Goal: Ask a question: Seek information or help from site administrators or community

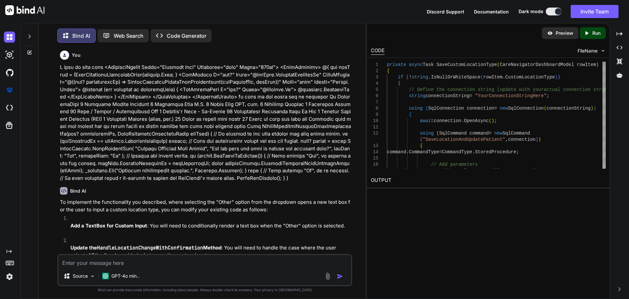
click at [174, 265] on div "Source GPT-4o min.." at bounding box center [204, 270] width 295 height 32
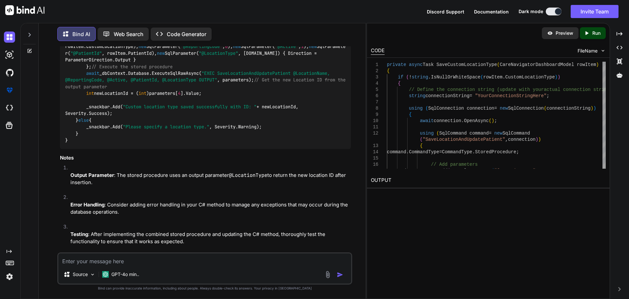
click at [173, 262] on textarea at bounding box center [204, 259] width 293 height 12
paste textarea "<TemplateColumn Title="Location Type" Resizable="true" Width="200px"> <CellTemp…"
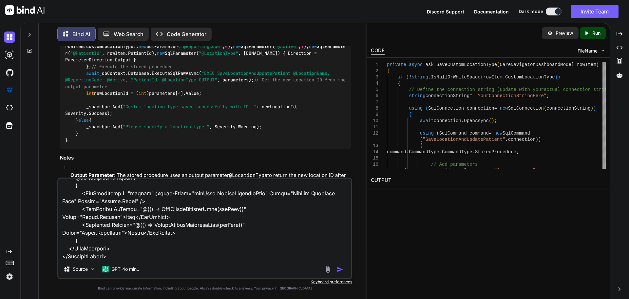
scroll to position [166, 0]
drag, startPoint x: 193, startPoint y: 232, endPoint x: 79, endPoint y: 192, distance: 120.7
click at [79, 192] on textarea at bounding box center [204, 218] width 293 height 81
click at [182, 257] on textarea at bounding box center [204, 218] width 293 height 81
click at [201, 255] on textarea at bounding box center [204, 218] width 293 height 81
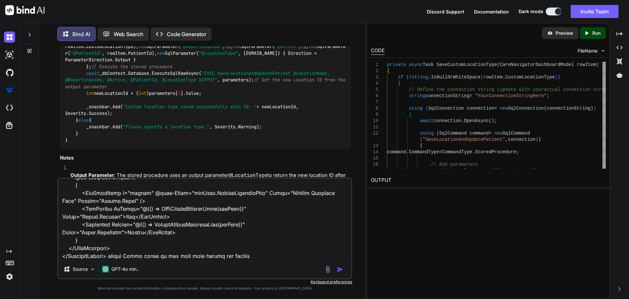
paste textarea "<MudTextField T="string" @bind-Value="rowItem.CustomLocationType" Label="Specif…"
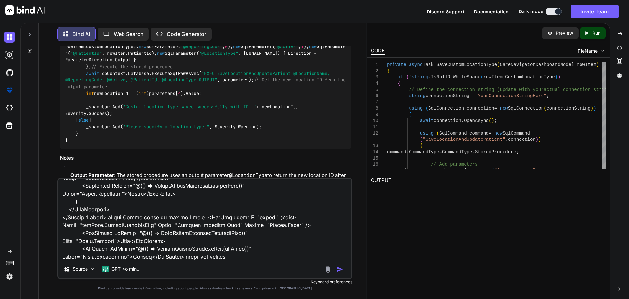
click at [237, 257] on textarea at bounding box center [204, 218] width 293 height 81
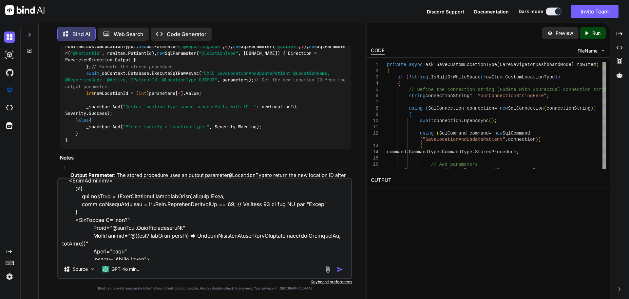
scroll to position [9, 0]
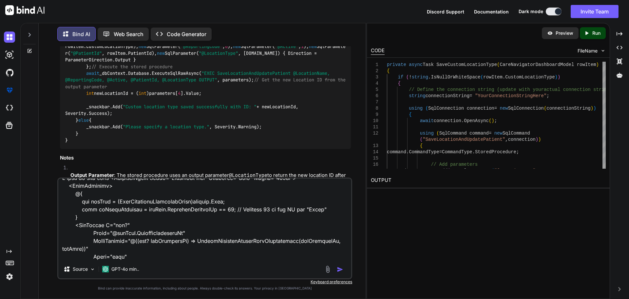
click at [225, 241] on textarea at bounding box center [204, 218] width 293 height 81
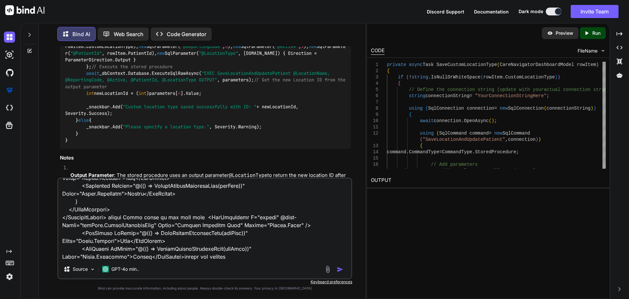
scroll to position [206, 0]
click at [239, 255] on textarea at bounding box center [204, 218] width 293 height 81
paste textarea "HandleLocationChangeWithConfirmation"
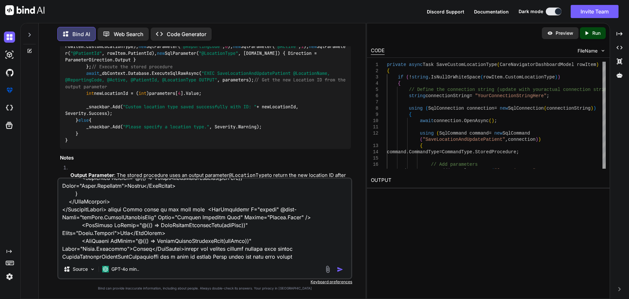
paste textarea "HandleLocationChangeWithConfirmation"
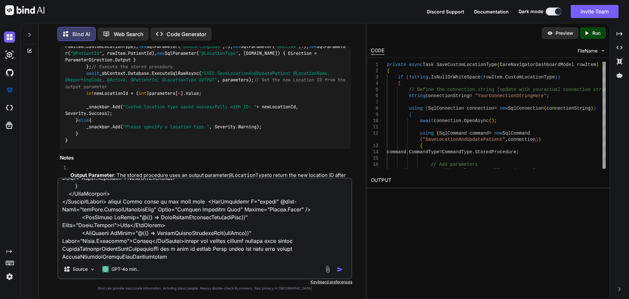
click at [299, 248] on textarea at bounding box center [204, 218] width 293 height 81
click at [291, 249] on textarea at bounding box center [204, 218] width 293 height 81
click at [289, 248] on textarea at bounding box center [204, 218] width 293 height 81
click at [287, 248] on textarea at bounding box center [204, 218] width 293 height 81
click at [182, 255] on textarea at bounding box center [204, 218] width 293 height 81
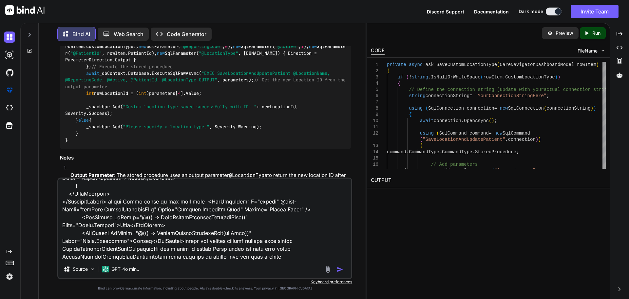
paste textarea "HandleLocationChangeWithConfirmation"
type textarea "I want to this code <TemplateColumn Title="Location Type" Resizable="true" Widt…"
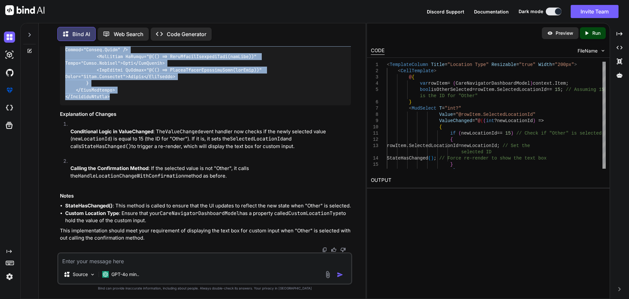
scroll to position [2948, 0]
drag, startPoint x: 113, startPoint y: 205, endPoint x: 62, endPoint y: 175, distance: 59.8
copy code "<TemplateColumn Title="Location Type" Resizable="true" Width="200px"> <CellTemp…"
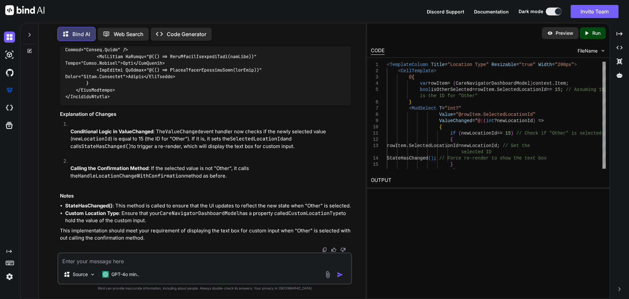
click at [167, 260] on textarea at bounding box center [204, 259] width 293 height 12
type textarea "above code proper workin but i need text box popup type open"
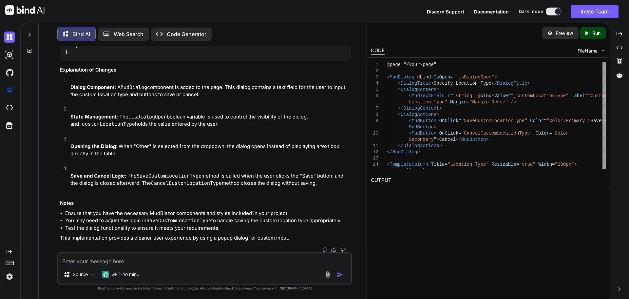
scroll to position [3918, 0]
drag, startPoint x: 65, startPoint y: 53, endPoint x: 109, endPoint y: 124, distance: 83.2
drag, startPoint x: 170, startPoint y: 146, endPoint x: 48, endPoint y: 139, distance: 121.7
click at [48, 139] on div "You Bind AI To implement the functionality you described, where selecting the "…" at bounding box center [205, 172] width 322 height 252
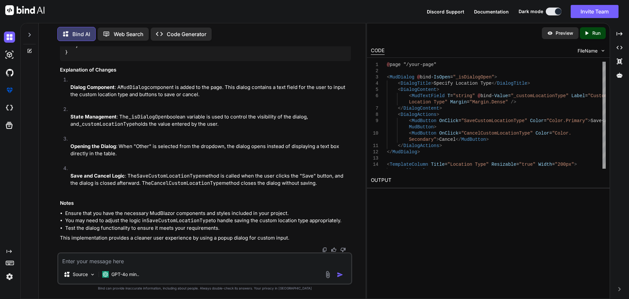
copy code "private bool _isDialogOpen = false; private string _customLocationType;"
click at [125, 259] on textarea at bounding box center [204, 259] width 293 height 12
click at [130, 256] on textarea at bounding box center [204, 259] width 293 height 12
paste textarea "<TemplateColumn Title="Location Type" Resizable="true" Width="200px"> <CellTemp…"
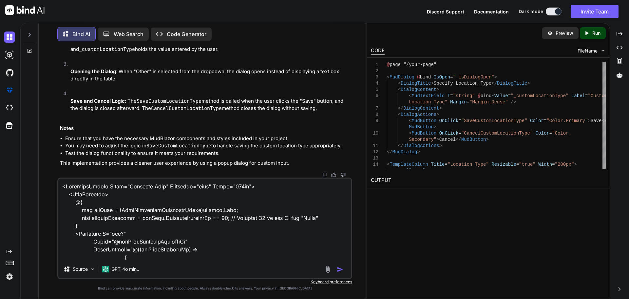
scroll to position [252, 0]
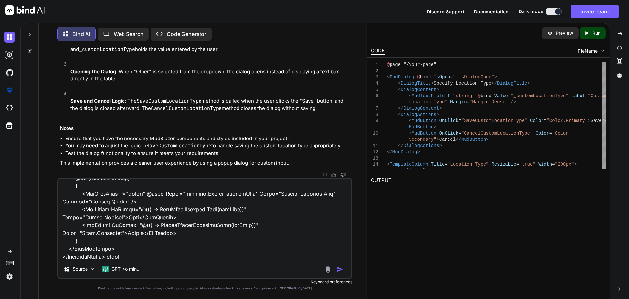
click at [193, 226] on textarea at bounding box center [204, 218] width 293 height 81
click at [155, 252] on textarea at bounding box center [204, 218] width 293 height 81
click at [155, 259] on textarea at bounding box center [204, 218] width 293 height 81
paste textarea "CancelCustomLocationType"
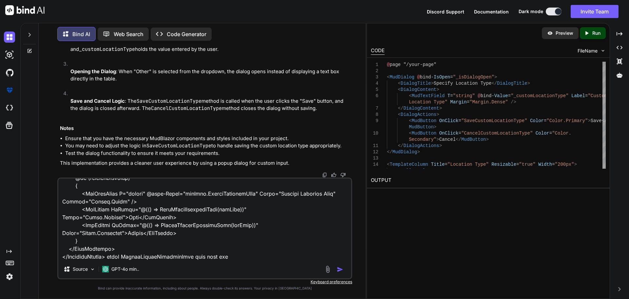
paste textarea "private void CancelCustomLocationType(CareNavigatorDashboardModel rowItem) { //…"
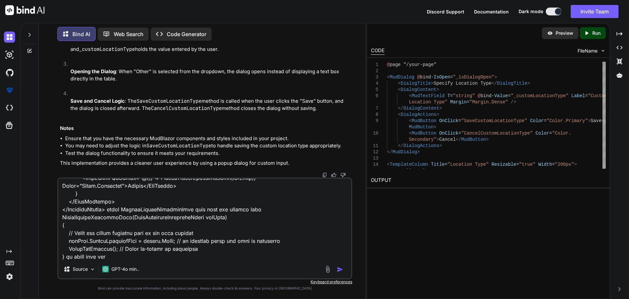
type textarea "<TemplateColumn Title="Location Type" Resizable="true" Width="200px"> <CellTemp…"
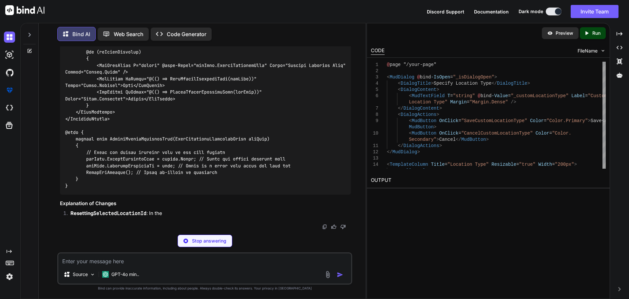
scroll to position [4727, 0]
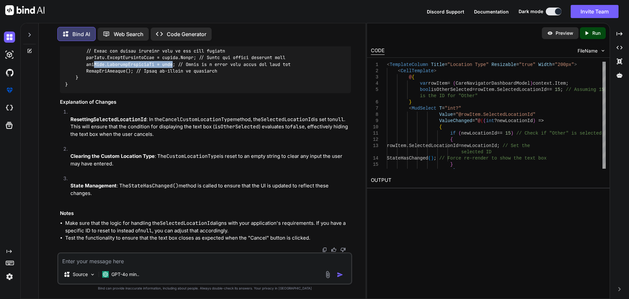
drag, startPoint x: 176, startPoint y: 165, endPoint x: 94, endPoint y: 165, distance: 81.9
drag, startPoint x: 178, startPoint y: 165, endPoint x: 87, endPoint y: 166, distance: 91.4
copy code "rowItem.SelectedLocationId = null;"
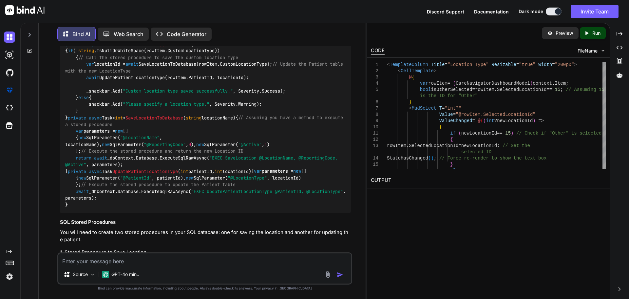
scroll to position [860, 0]
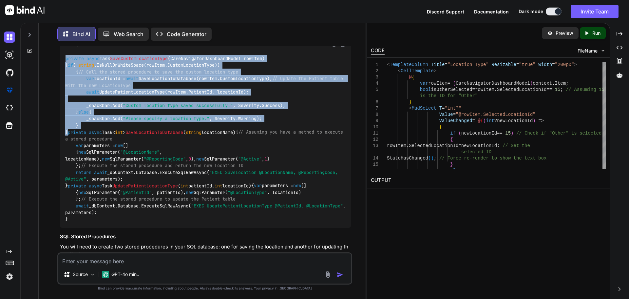
drag, startPoint x: 72, startPoint y: 231, endPoint x: 62, endPoint y: 126, distance: 105.4
click at [62, 126] on div "private async Task SaveCustomLocationType ( CareNavigatorDashboardModel rowItem…" at bounding box center [205, 139] width 291 height 178
copy code "private async Task SaveCustomLocationType ( CareNavigatorDashboardModel rowItem…"
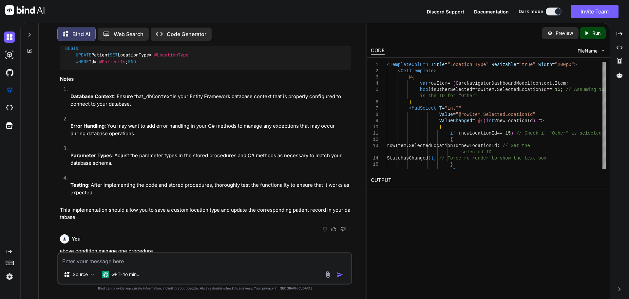
scroll to position [1056, 0]
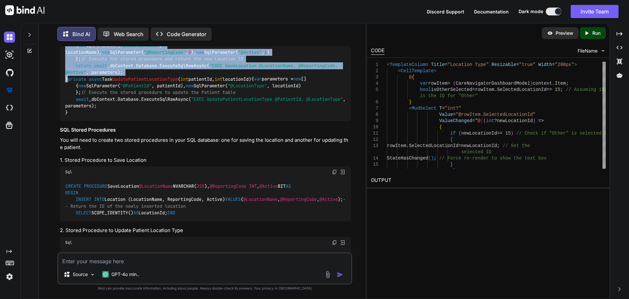
scroll to position [958, 0]
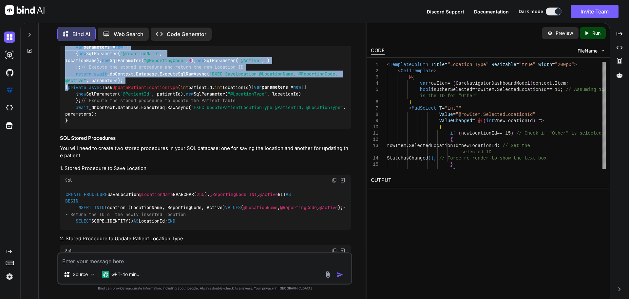
drag, startPoint x: 73, startPoint y: 134, endPoint x: 63, endPoint y: 147, distance: 16.2
click at [63, 129] on div "private async Task SaveCustomLocationType ( CareNavigatorDashboardModel rowItem…" at bounding box center [205, 40] width 291 height 178
copy code "private async Task< int > SaveLocationToDatabase ( string locationName ) { // A…"
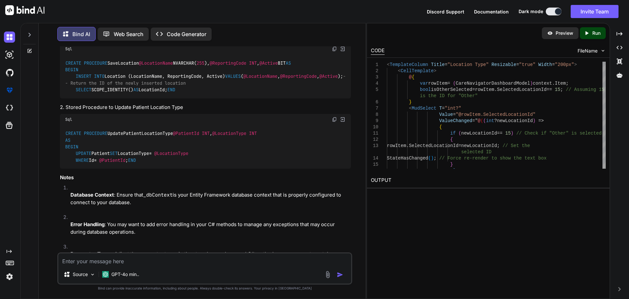
drag, startPoint x: 72, startPoint y: 189, endPoint x: 60, endPoint y: 117, distance: 73.7
copy code "private async Task UpdatePatientLocationType ( int patientId, int locationId ) …"
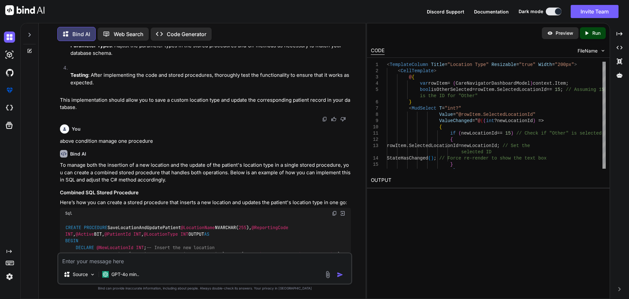
scroll to position [1286, 0]
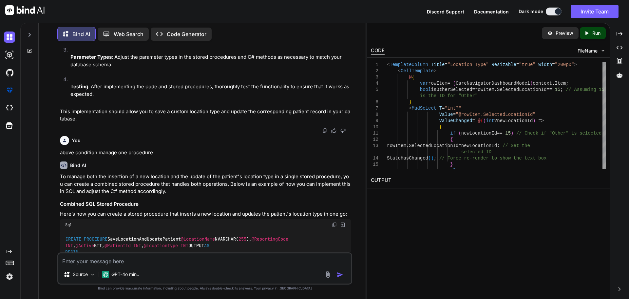
drag, startPoint x: 76, startPoint y: 141, endPoint x: 58, endPoint y: 68, distance: 75.1
click at [59, 68] on div "You Bind AI To implement the functionality you described, where selecting the "…" at bounding box center [206, 149] width 294 height 206
copy code "CREATE PROCEDURE SaveLocation @LocationName NVARCHAR( 255 ), @ReportingCode INT…"
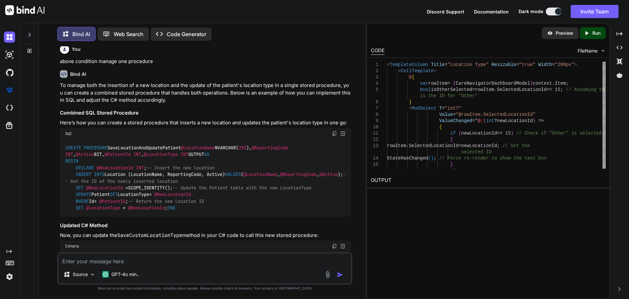
scroll to position [1318, 0]
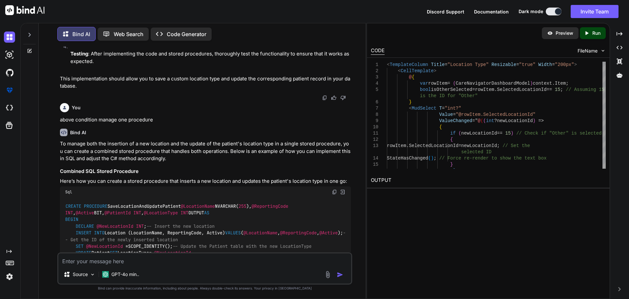
drag, startPoint x: 74, startPoint y: 207, endPoint x: 56, endPoint y: 152, distance: 58.0
click at [56, 152] on div "You Bind AI To implement the functionality you described, where selecting the "…" at bounding box center [205, 172] width 322 height 252
copy code "CREATE PROCEDURE UpdatePatientLocationType @PatientId INT , @LocationType INT A…"
click at [161, 256] on textarea at bounding box center [204, 259] width 293 height 12
paste textarea "private async Task<int> SaveLocationToDatabase(string locationName) { // Assumi…"
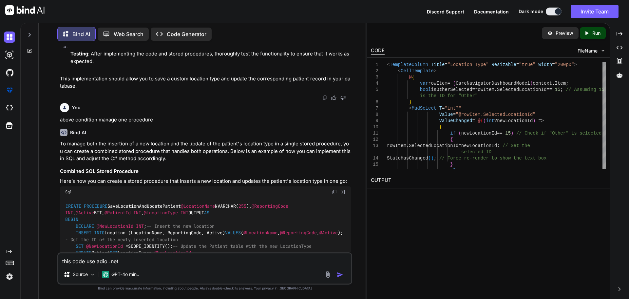
type textarea "this code use adio .net private async Task<int> SaveLocationToDatabase(string l…"
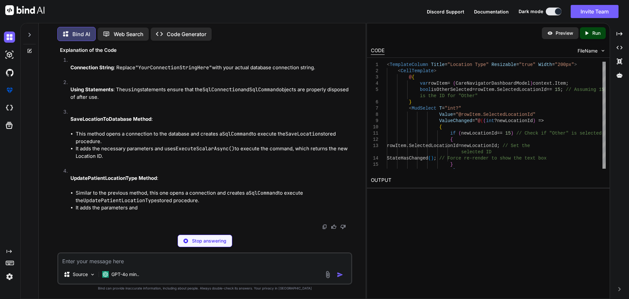
scroll to position [5118, 0]
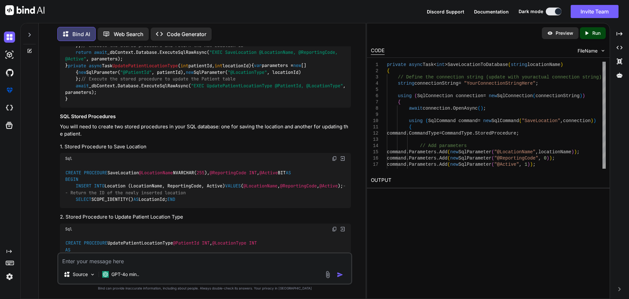
scroll to position [1022, 0]
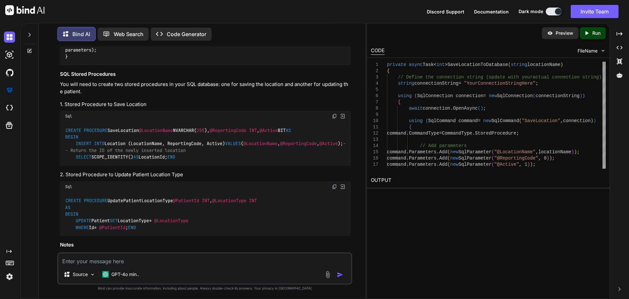
click at [154, 264] on textarea at bounding box center [204, 259] width 293 height 12
paste textarea "private async Task SaveCustomLocationType(CareNavigatorDashboardModel rowItem) …"
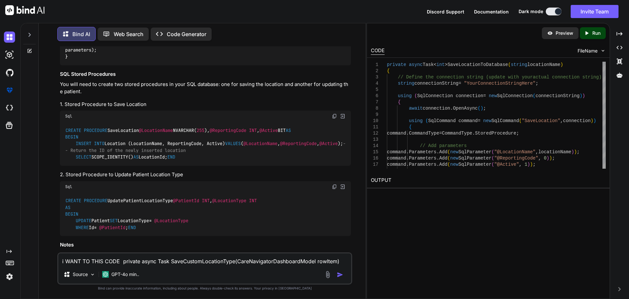
scroll to position [56, 0]
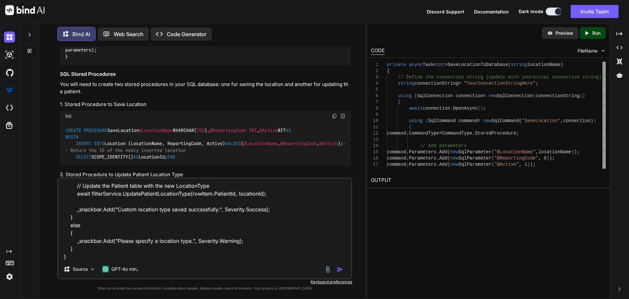
paste textarea "public async Task<int> SaveLocationToDatabase(string locationName) { // Define …"
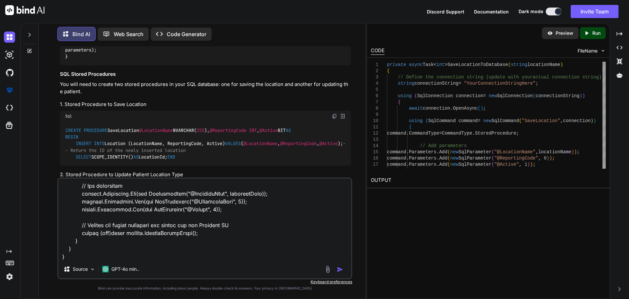
scroll to position [229, 0]
click at [105, 257] on textarea at bounding box center [204, 218] width 293 height 81
paste textarea "public async Task UpdatePatientLocationType(int patientId, int locationId) { //…"
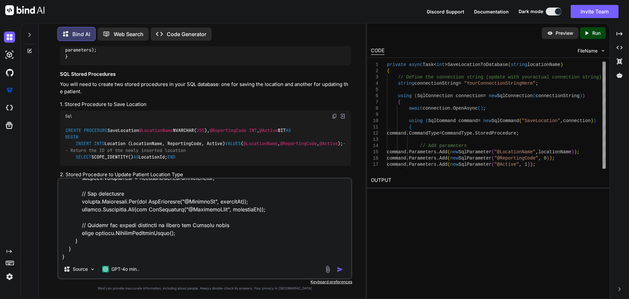
paste textarea "CREATE PROCEDURE SaveLocationType @LocationName NVARCHAR(255), @ReportingCode I…"
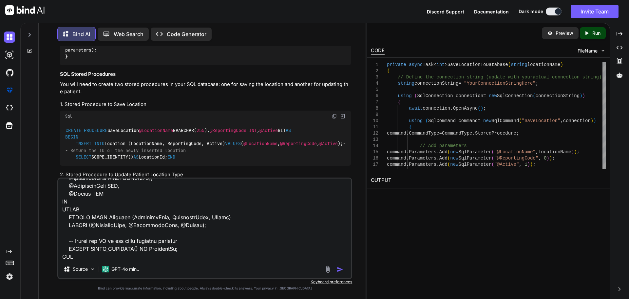
paste textarea "CREATE PROCEDURE UpdatePatientLocationType @PatientId INT, @LocationType INT AS…"
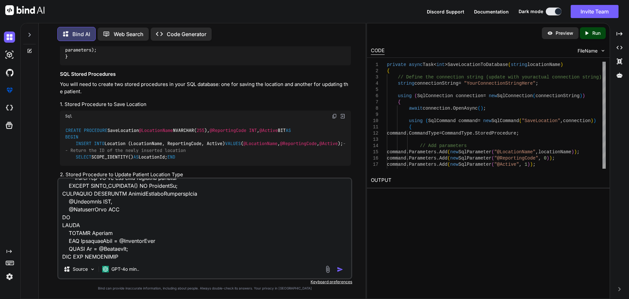
type textarea "i WANT TO THIS CODE private async Task SaveCustomLocationType(CareNavigatorDash…"
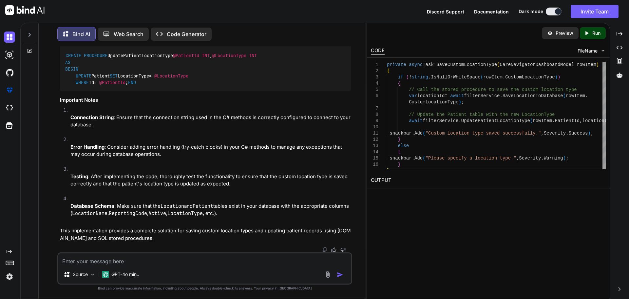
scroll to position [6767, 0]
click at [92, 148] on strong "Error Handling" at bounding box center [87, 147] width 34 height 6
click at [108, 256] on textarea at bounding box center [204, 259] width 293 height 12
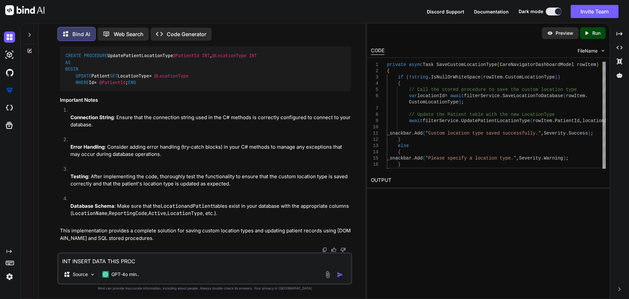
paste textarea "CREATE PROCEDURE SaveLocationType @LocationName NVARCHAR(255), @ReportingCode I…"
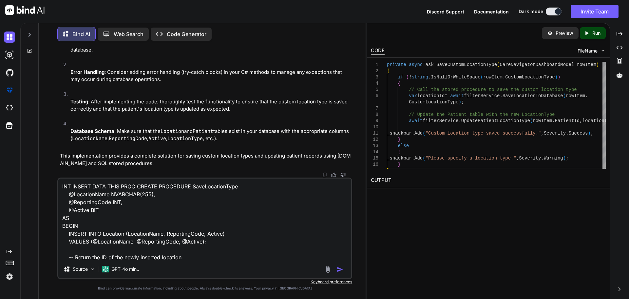
scroll to position [16, 0]
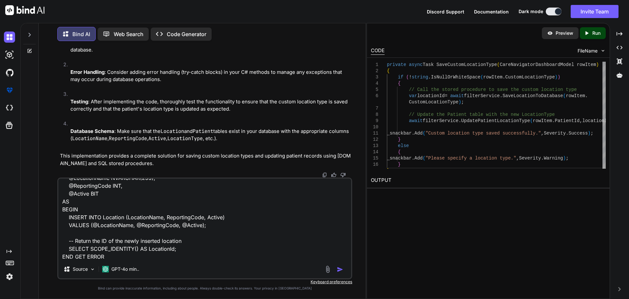
type textarea "INT INSERT DATA THIS PROC CREATE PROCEDURE SaveLocationType @LocationName NVARC…"
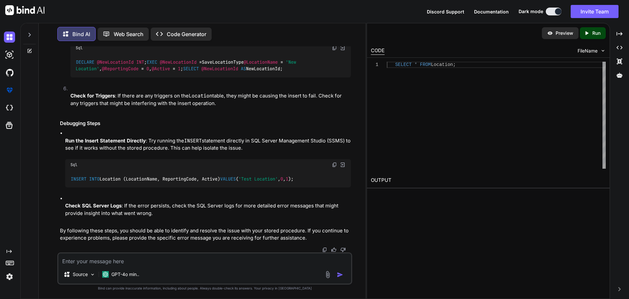
scroll to position [7221, 0]
drag, startPoint x: 76, startPoint y: 136, endPoint x: 94, endPoint y: 209, distance: 75.4
copy code "BEGIN BEGIN TRY INSERT INTO Location (LocationName, ReportingCode, Active) VALU…"
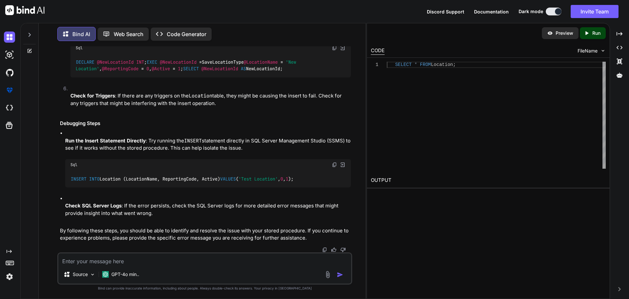
drag, startPoint x: 199, startPoint y: 145, endPoint x: 184, endPoint y: 142, distance: 15.0
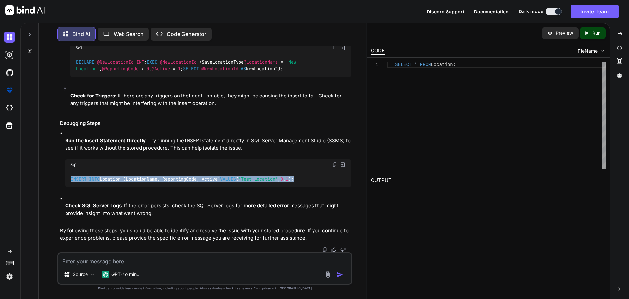
drag, startPoint x: 156, startPoint y: 214, endPoint x: 72, endPoint y: 208, distance: 83.8
click at [72, 187] on div "INSERT INTO Location (LocationName, ReportingCode, Active) VALUES ( 'Test Locat…" at bounding box center [208, 178] width 286 height 17
copy code "INSERT INTO Location (LocationName, ReportingCode, Active) VALUES ( 'Test Locat…"
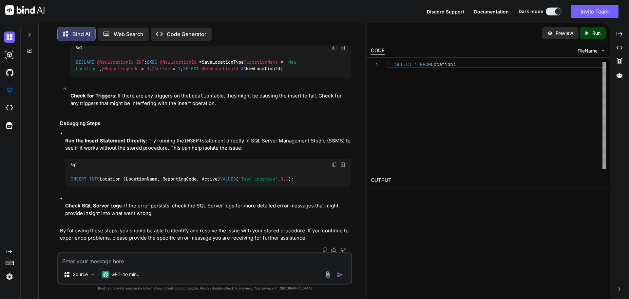
click at [146, 265] on div "Source GPT-4o min.." at bounding box center [204, 268] width 295 height 32
click at [151, 259] on textarea at bounding box center [204, 259] width 293 height 12
paste textarea "public async Task<int> SaveLocationToDatabase(string locationName) { // Define …"
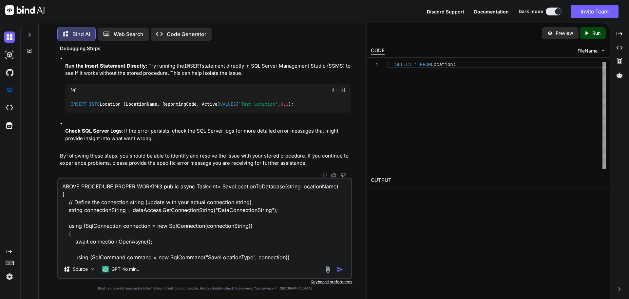
scroll to position [103, 0]
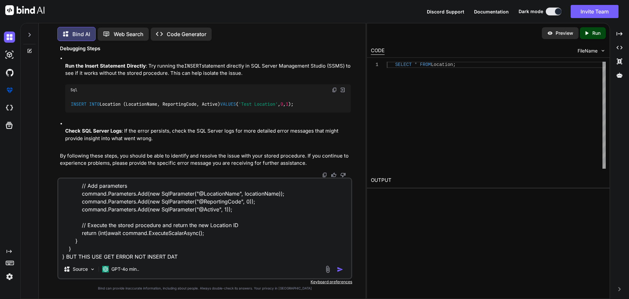
type textarea "ABOVE PROCEDURE PROPER WORKING public async Task<int> SaveLocationToDatabase(st…"
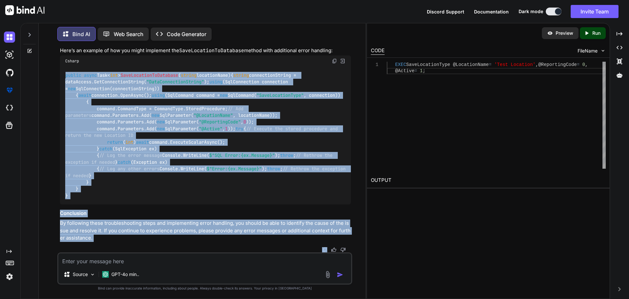
scroll to position [8521, 0]
drag, startPoint x: 65, startPoint y: 107, endPoint x: 107, endPoint y: 202, distance: 103.8
click at [107, 202] on div "public async Task< int > SaveLocationToDatabase ( string locationName ) { strin…" at bounding box center [205, 135] width 291 height 137
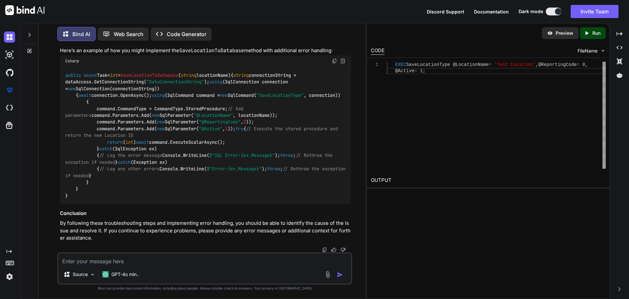
click at [124, 260] on textarea at bounding box center [204, 259] width 293 height 12
paste textarea "System.Data.SqlClient.SqlException: 'Procedure or function 'SaveLocationType' e…"
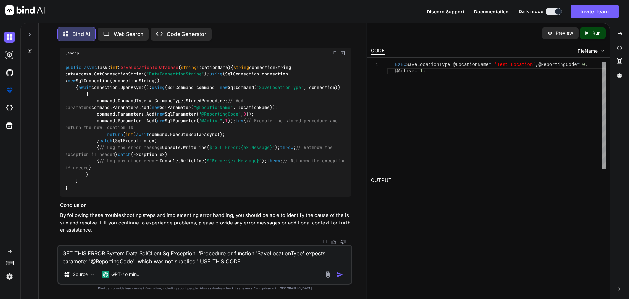
paste textarea "public async Task<int> SaveLocationToDatabase(string locationName) { string con…"
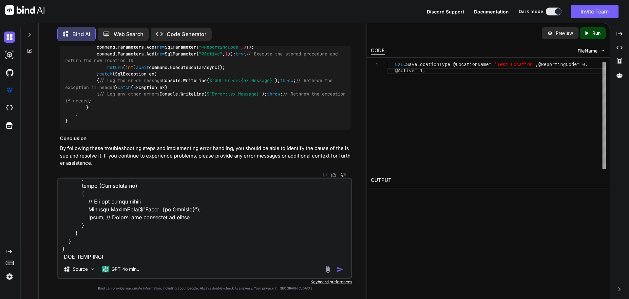
paste textarea "ALTER PROCEDURE SaveLocationType @LocationName NVARCHAR(255), @ReportingCode IN…"
type textarea "GET THIS ERROR System.Data.SqlClient.SqlException: 'Procedure or function 'Save…"
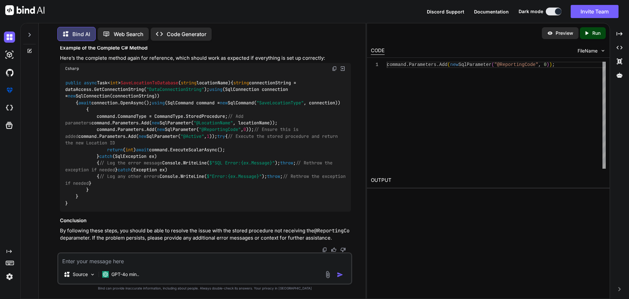
scroll to position [9075, 0]
drag, startPoint x: 92, startPoint y: 196, endPoint x: 76, endPoint y: 77, distance: 120.1
click at [336, 71] on img at bounding box center [334, 68] width 5 height 5
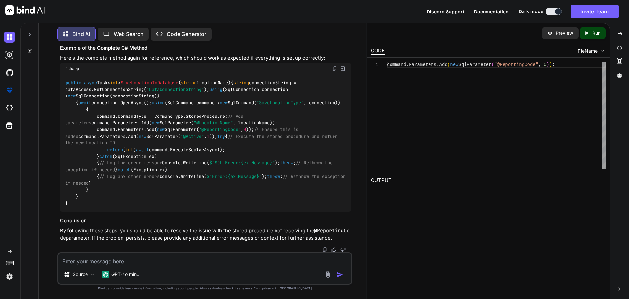
scroll to position [9075, 0]
click at [100, 260] on textarea at bounding box center [204, 259] width 293 height 12
paste textarea "System.Data.SqlClient.SqlException: 'Procedure or function 'SaveLocationType' e…"
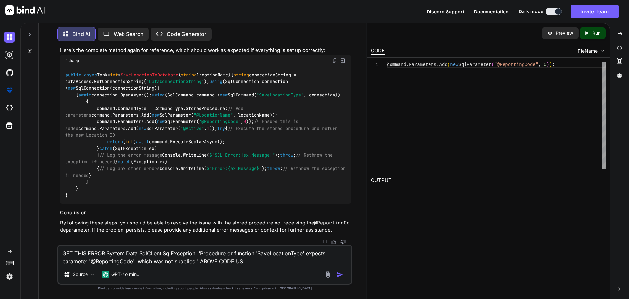
type textarea "GET THIS ERROR System.Data.SqlClient.SqlException: 'Procedure or function 'Save…"
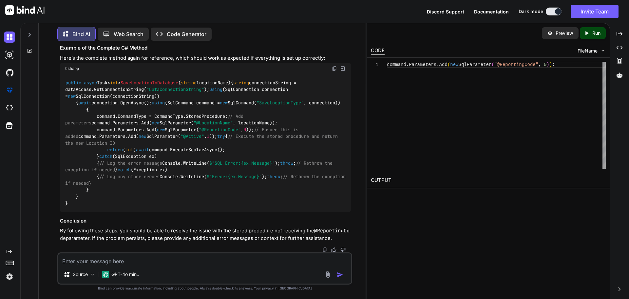
scroll to position [10258, 0]
click at [112, 259] on textarea at bounding box center [204, 259] width 293 height 12
paste textarea "public async Task<int> SaveLocationToDatabase(string locationName) { string con…"
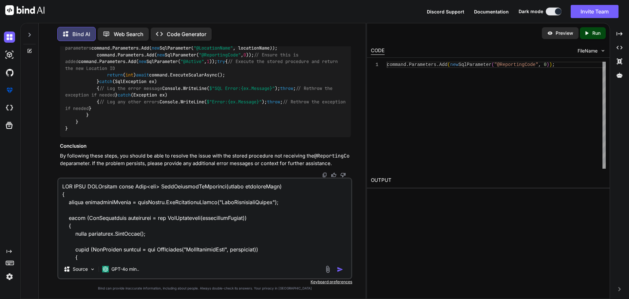
scroll to position [213, 0]
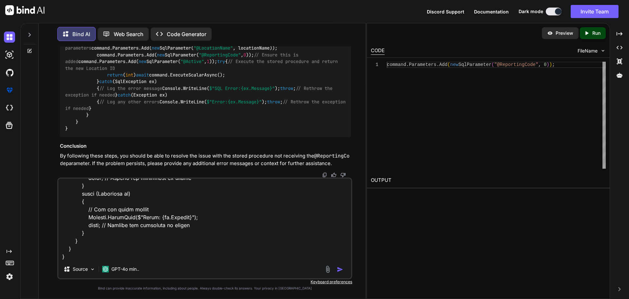
paste textarea "aLTER PROCEDURE SaveLocationType @LocationName NVARCHAR(255), --@ReportingCode …"
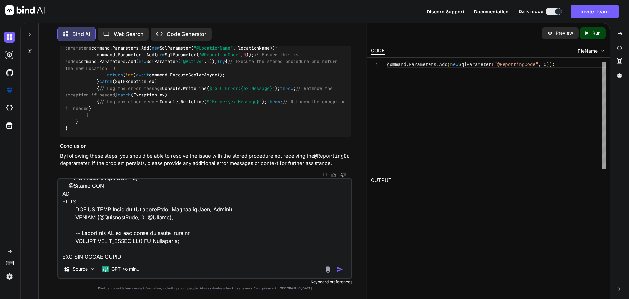
paste textarea "System.InvalidCastException: 'Unable to cast object of type 'System.Decimal' to…"
type textarea "USE THIS CODEpublic async Task<int> SaveLocationToDatabase(string locationName)…"
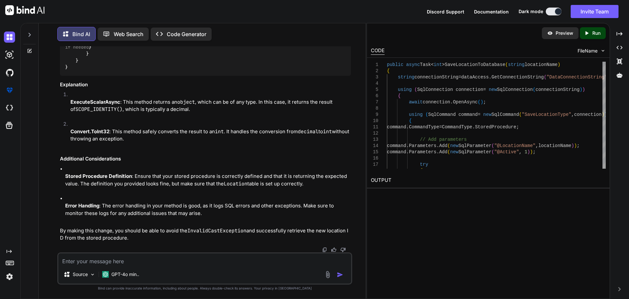
scroll to position [10637, 0]
click at [171, 268] on div "Source GPT-4o min.." at bounding box center [204, 275] width 293 height 16
drag, startPoint x: 170, startPoint y: 261, endPoint x: 173, endPoint y: 261, distance: 3.6
click at [172, 261] on textarea at bounding box center [204, 259] width 293 height 12
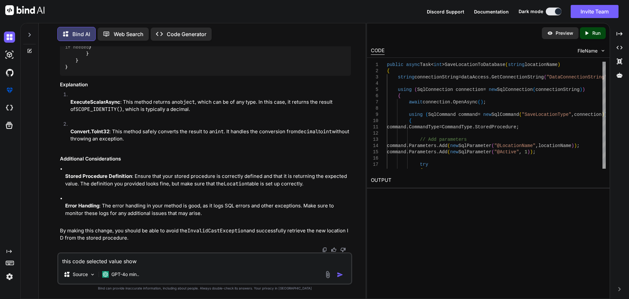
paste textarea "<TemplateColumn Title="Location Type" Resizable="true" Width="200px"> <CellTemp…"
type textarea "this code selected value show <TemplateColumn Title="Location Type" Resizable="…"
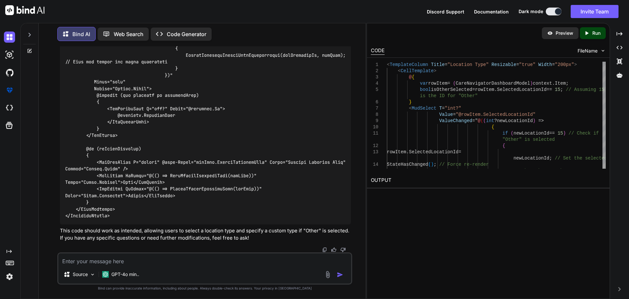
scroll to position [11645, 0]
click at [169, 260] on textarea at bounding box center [204, 259] width 293 height 12
paste textarea "<TemplateColumn Title="Location Type" Resizable="true" Width="200px"> <CellTemp…"
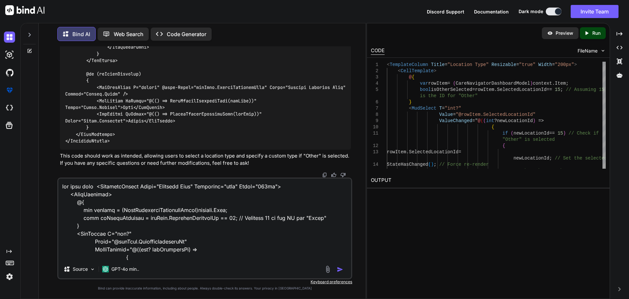
scroll to position [252, 0]
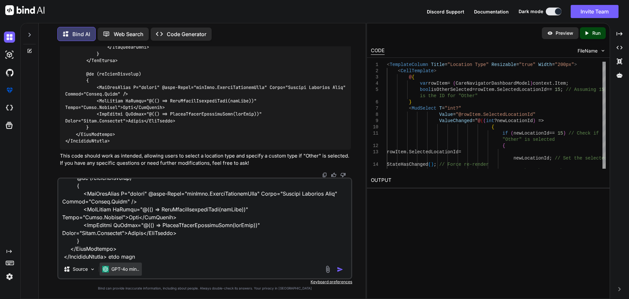
paste textarea "private void CancelCustomLocationType(CareNavigatorDashboardModel rowItem) { //…"
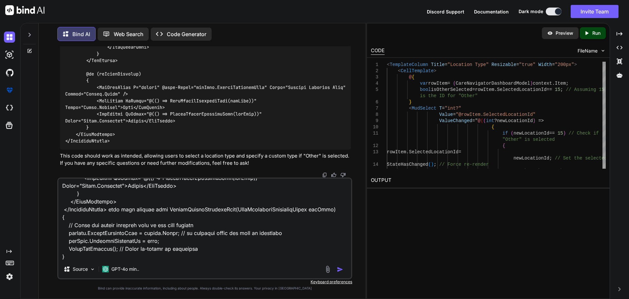
drag, startPoint x: 156, startPoint y: 240, endPoint x: 68, endPoint y: 239, distance: 88.2
click at [68, 239] on textarea at bounding box center [204, 218] width 293 height 81
click at [80, 258] on textarea at bounding box center [204, 218] width 293 height 81
click at [85, 258] on textarea at bounding box center [204, 218] width 293 height 81
paste textarea "rowItem.SelectedLocationId = null;"
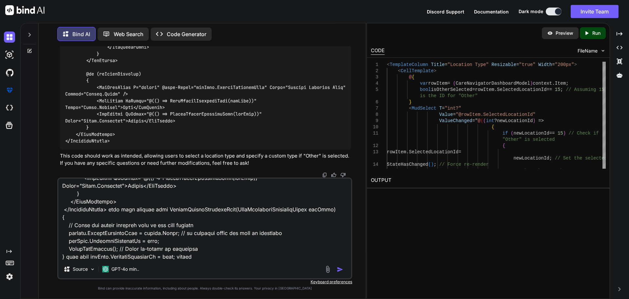
click at [196, 258] on textarea at bounding box center [204, 218] width 293 height 81
type textarea "use this code <TemplateColumn Title="Location Type" Resizable="true" Width="200…"
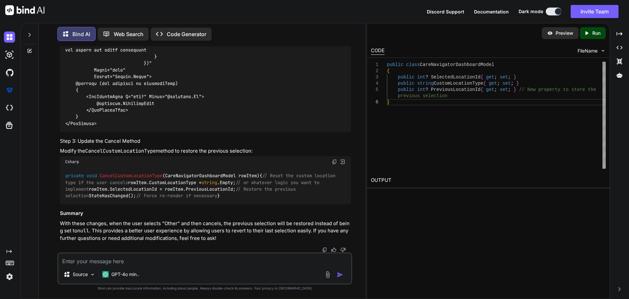
scroll to position [12586, 0]
drag, startPoint x: 153, startPoint y: 183, endPoint x: 224, endPoint y: 182, distance: 71.1
click at [224, 182] on code "private void CancelCustomLocationType ( CareNavigatorDashboardModel rowItem ) {…" at bounding box center [201, 185] width 273 height 27
click at [165, 258] on textarea at bounding box center [204, 259] width 293 height 12
paste textarea "<TemplateColumn Title="Location Type" Resizable="true" Width="200px"> <CellTemp…"
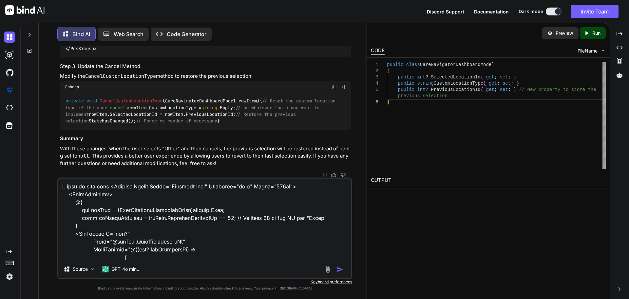
scroll to position [260, 0]
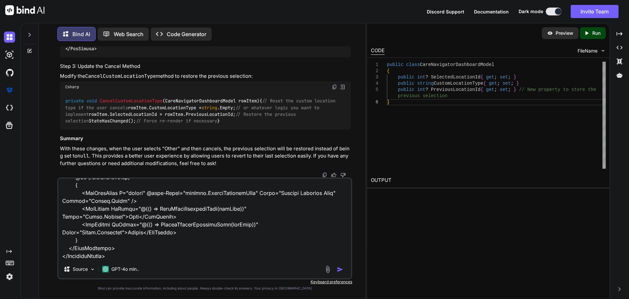
paste textarea "private void CancelCustomLocationType(CareNavigatorDashboardModel rowItem) { //…"
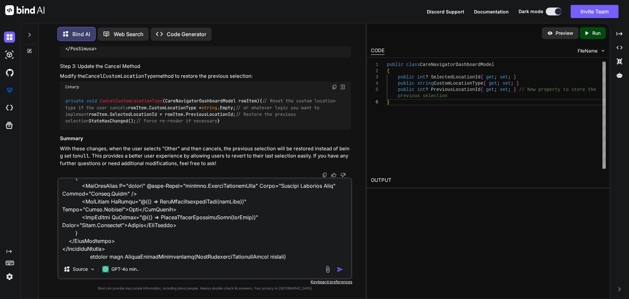
scroll to position [307, 0]
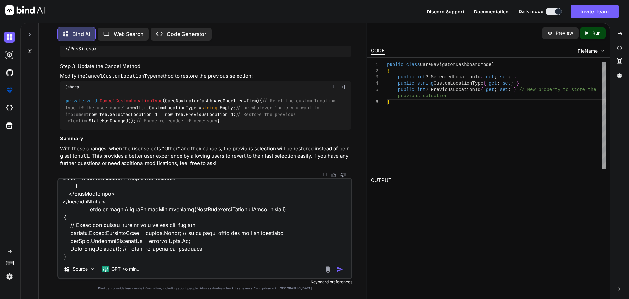
drag, startPoint x: 197, startPoint y: 242, endPoint x: 60, endPoint y: 243, distance: 137.0
click at [60, 243] on textarea at bounding box center [204, 218] width 293 height 81
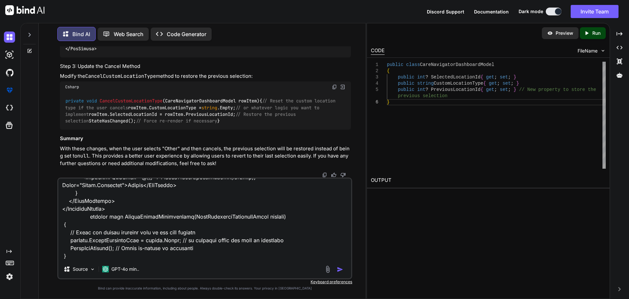
scroll to position [300, 0]
click at [70, 253] on textarea at bounding box center [204, 218] width 293 height 81
click at [179, 216] on textarea at bounding box center [204, 218] width 293 height 81
click at [139, 254] on textarea at bounding box center [204, 218] width 293 height 81
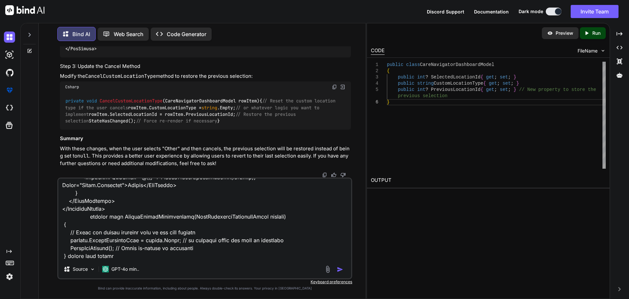
paste textarea "CancelCustomLocationType"
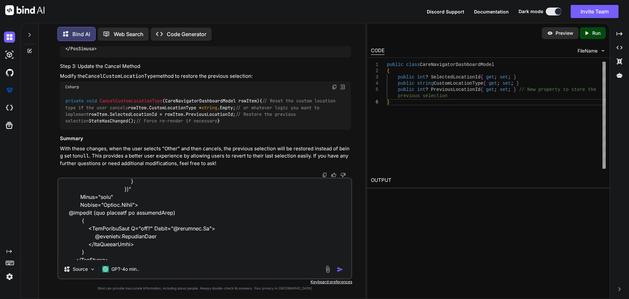
scroll to position [167, 0]
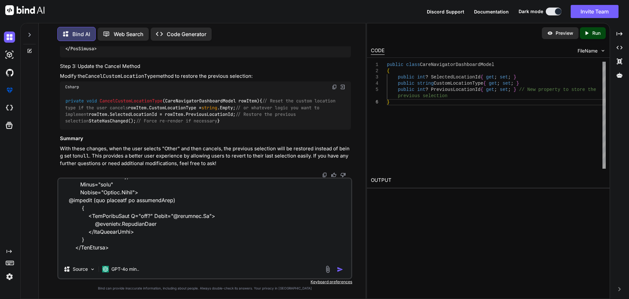
drag, startPoint x: 97, startPoint y: 254, endPoint x: 153, endPoint y: 224, distance: 63.3
click at [153, 224] on textarea at bounding box center [204, 218] width 293 height 81
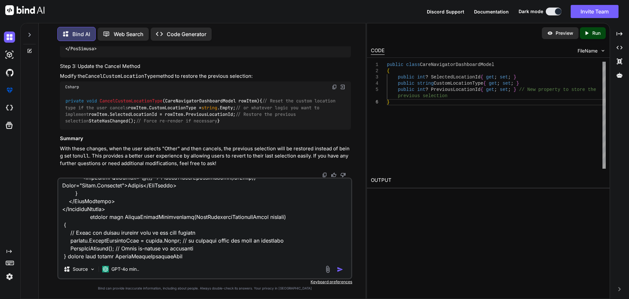
scroll to position [300, 0]
click at [202, 259] on textarea at bounding box center [204, 218] width 293 height 81
paste textarea "location.LocationName"
type textarea "I want to this code <TemplateColumn Title="Location Type" Resizable="true" Widt…"
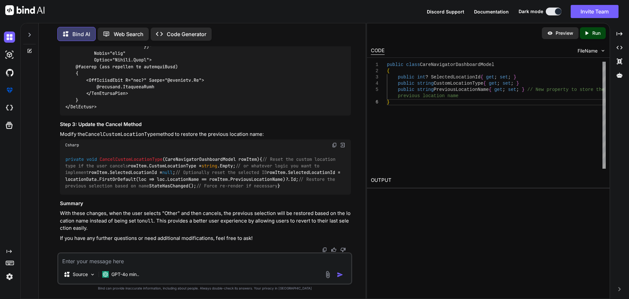
scroll to position [12921, 0]
drag, startPoint x: 204, startPoint y: 148, endPoint x: 76, endPoint y: 148, distance: 128.1
drag, startPoint x: 74, startPoint y: 186, endPoint x: 65, endPoint y: 134, distance: 52.6
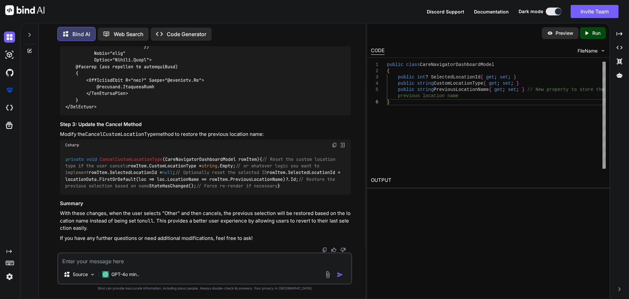
click at [65, 150] on div "private void CancelCustomLocationType ( CareNavigatorDashboardModel rowItem ) {…" at bounding box center [205, 172] width 291 height 44
click at [170, 260] on textarea at bounding box center [204, 259] width 293 height 12
type textarea "not proper work above code"
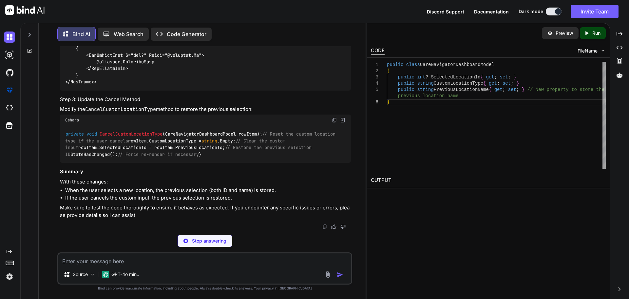
scroll to position [13940, 0]
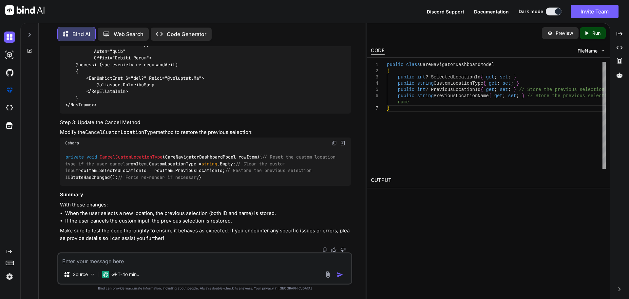
click at [220, 164] on code "private void CancelCustomLocationType ( CareNavigatorDashboardModel rowItem ) {…" at bounding box center [201, 166] width 273 height 27
click at [209, 166] on code "private void CancelCustomLocationType ( CareNavigatorDashboardModel rowItem ) {…" at bounding box center [201, 166] width 273 height 27
drag, startPoint x: 226, startPoint y: 163, endPoint x: 153, endPoint y: 161, distance: 72.5
click at [153, 161] on code "private void CancelCustomLocationType ( CareNavigatorDashboardModel rowItem ) {…" at bounding box center [201, 166] width 273 height 27
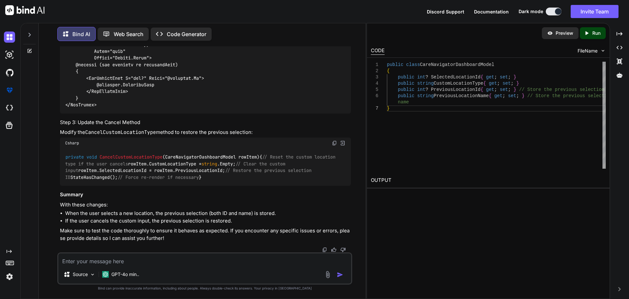
scroll to position [13907, 0]
click at [188, 180] on code "private void CancelCustomLocationType ( CareNavigatorDashboardModel rowItem ) {…" at bounding box center [201, 166] width 273 height 27
drag, startPoint x: 317, startPoint y: 146, endPoint x: 167, endPoint y: 148, distance: 149.8
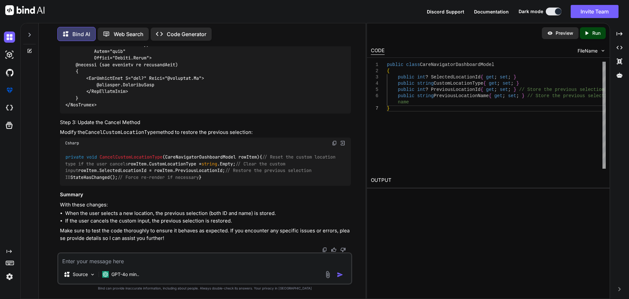
drag, startPoint x: 208, startPoint y: 159, endPoint x: 164, endPoint y: 151, distance: 44.9
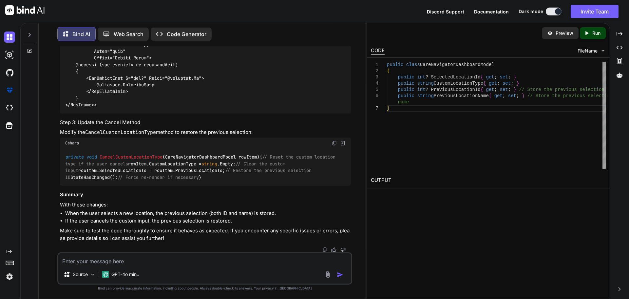
drag, startPoint x: 157, startPoint y: 129, endPoint x: 165, endPoint y: 167, distance: 38.8
drag, startPoint x: 163, startPoint y: 165, endPoint x: 156, endPoint y: 132, distance: 33.4
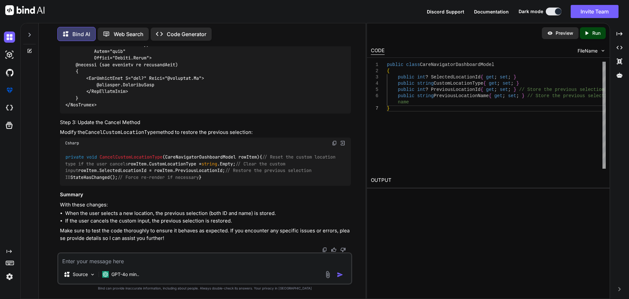
click at [146, 261] on textarea at bounding box center [204, 259] width 293 height 12
paste textarea "<TemplateColumn Title="Location Type" Resizable="true" Width="200px"> <CellTemp…"
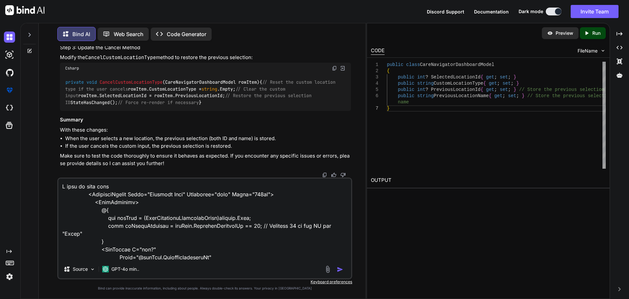
scroll to position [323, 0]
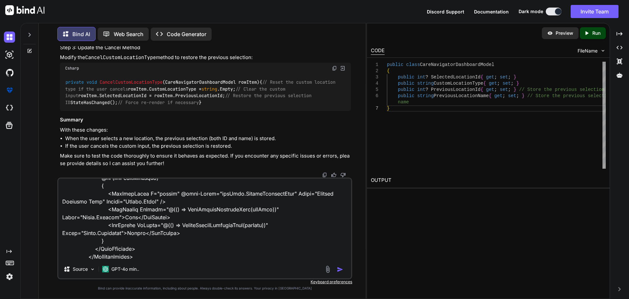
paste textarea "private async Task SaveCustomLocationType(CareNavigatorDashboardModel rowItem) …"
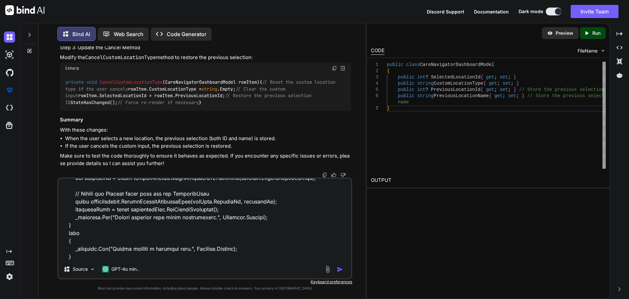
paste textarea "public async Task<int> SaveLocationToDatabase(string locationName) { string con…"
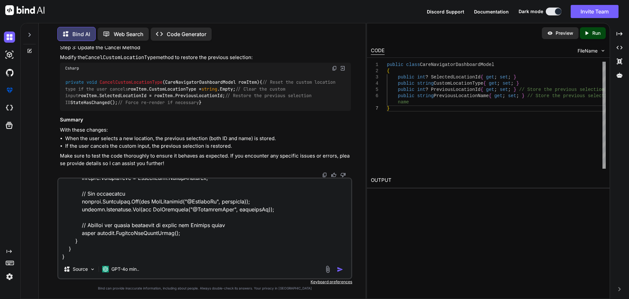
type textarea "I want to this code <TemplateColumn Title="Location Type" Resizable="true" Widt…"
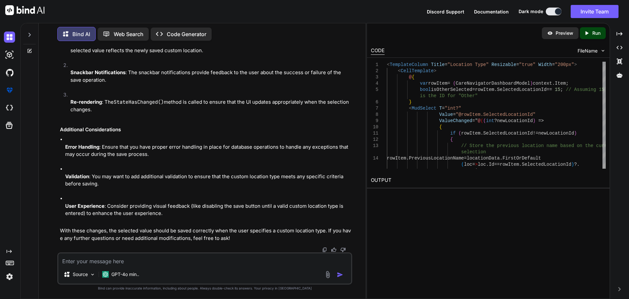
scroll to position [14825, 0]
drag, startPoint x: 197, startPoint y: 158, endPoint x: 80, endPoint y: 151, distance: 117.5
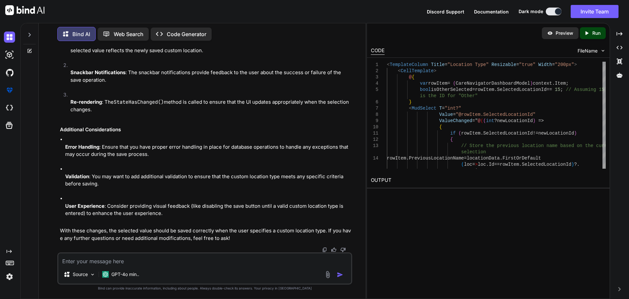
click at [101, 263] on textarea at bounding box center [204, 259] width 293 height 12
click at [129, 262] on textarea "this above code get id but ineed" at bounding box center [204, 259] width 293 height 12
click at [155, 261] on textarea "this above code get id but i need" at bounding box center [204, 259] width 293 height 12
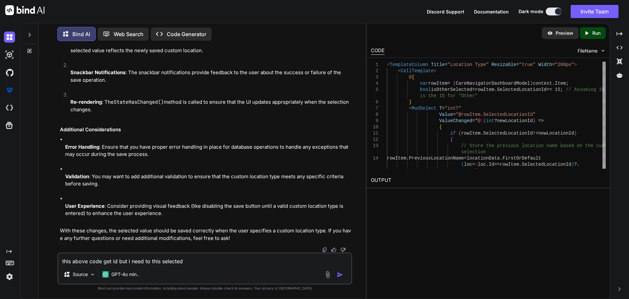
scroll to position [14629, 0]
drag, startPoint x: 182, startPoint y: 137, endPoint x: 121, endPoint y: 134, distance: 61.0
click at [197, 263] on textarea "this above code get id but i need to this selected" at bounding box center [204, 259] width 293 height 12
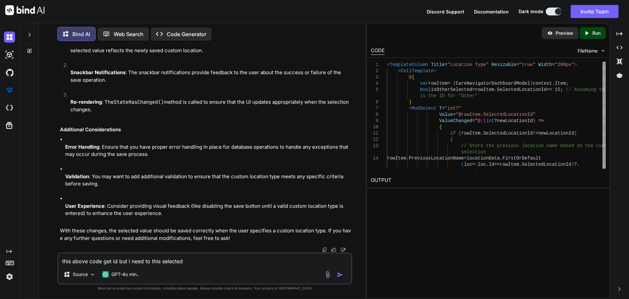
paste textarea "location.LocationName"
type textarea "this above code get id but i need to this selected location.LocationName"
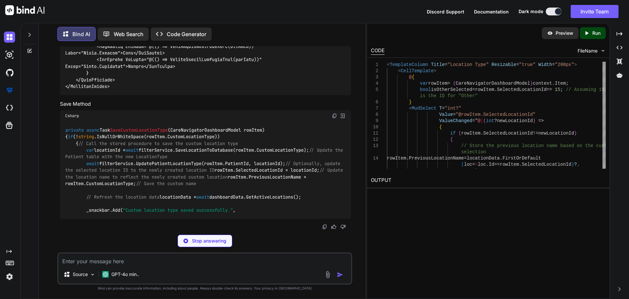
scroll to position [15697, 0]
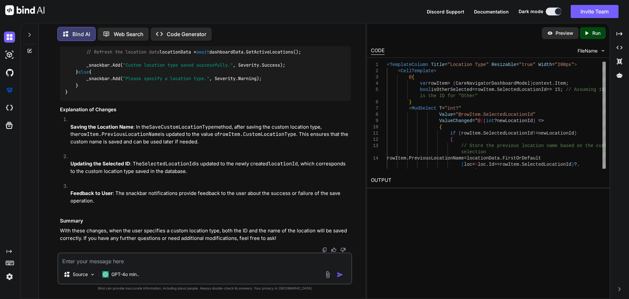
drag, startPoint x: 243, startPoint y: 175, endPoint x: 207, endPoint y: 174, distance: 36.7
click at [207, 95] on code "private async Task SaveCustomLocationType ( CareNavigatorDashboardModel rowItem…" at bounding box center [205, 39] width 281 height 114
drag, startPoint x: 308, startPoint y: 176, endPoint x: 86, endPoint y: 170, distance: 222.6
click at [86, 101] on div "private async Task SaveCustomLocationType ( CareNavigatorDashboardModel rowItem…" at bounding box center [205, 38] width 291 height 124
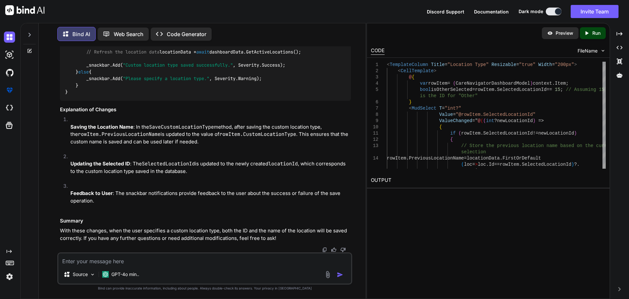
drag, startPoint x: 116, startPoint y: 238, endPoint x: 65, endPoint y: 202, distance: 62.7
click at [100, 260] on textarea at bounding box center [204, 259] width 293 height 12
type textarea "not work proper get id but i need value name"
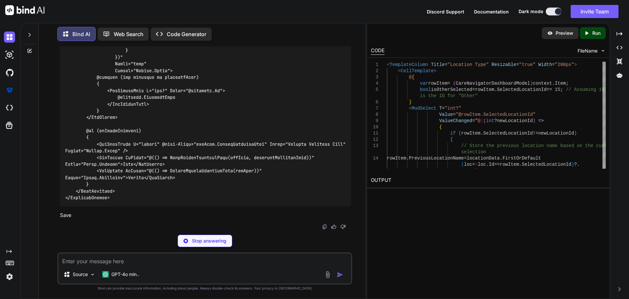
scroll to position [16223, 0]
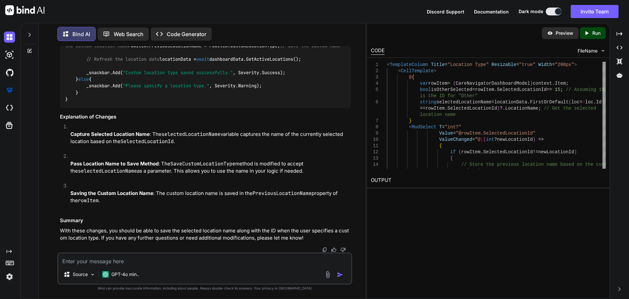
drag, startPoint x: 276, startPoint y: 112, endPoint x: 138, endPoint y: 112, distance: 138.6
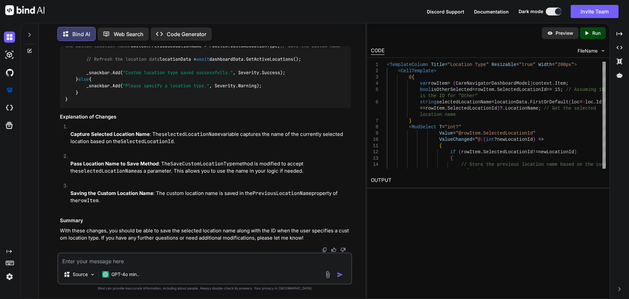
click at [106, 263] on textarea at bounding box center [204, 259] width 293 height 12
type textarea "abhi bhi Id reload kar hai above code mujha Location name chaiya"
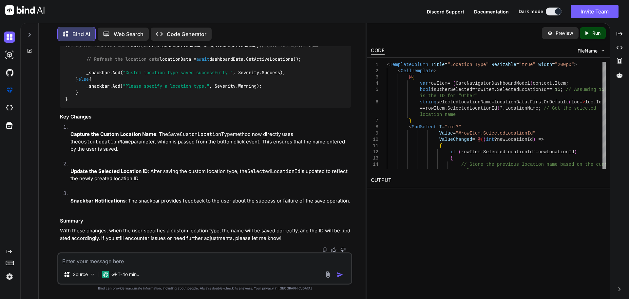
scroll to position [17309, 0]
drag, startPoint x: 273, startPoint y: 142, endPoint x: 114, endPoint y: 147, distance: 158.7
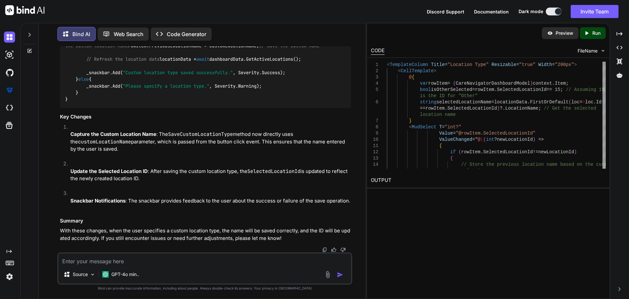
scroll to position [17146, 0]
drag, startPoint x: 253, startPoint y: 214, endPoint x: 327, endPoint y: 214, distance: 74.1
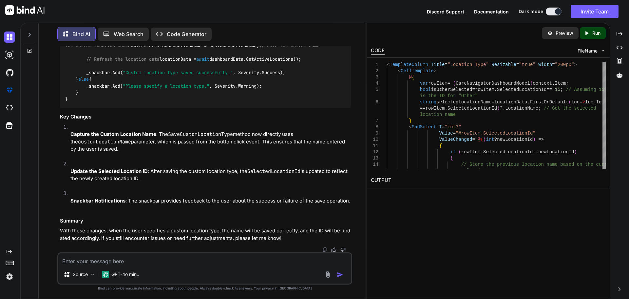
scroll to position [17342, 0]
click at [111, 260] on textarea at bounding box center [204, 259] width 293 height 12
paste textarea "location.LocationName"
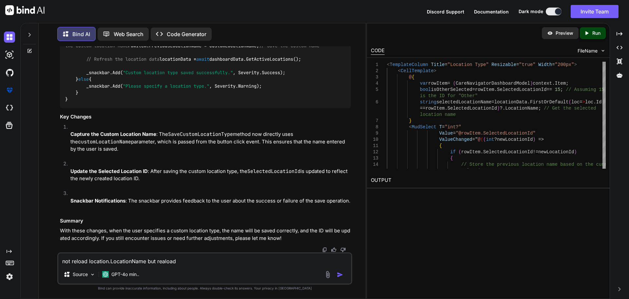
paste textarea "[DOMAIN_NAME]"
drag, startPoint x: 146, startPoint y: 262, endPoint x: 87, endPoint y: 263, distance: 59.0
click at [87, 263] on textarea "not reload location.LocationName but reaload [DOMAIN_NAME] i need this" at bounding box center [204, 259] width 293 height 12
click at [235, 260] on textarea "not reload location.LocationName but reaload [DOMAIN_NAME] i need this" at bounding box center [204, 259] width 293 height 12
paste textarea "location.LocationName"
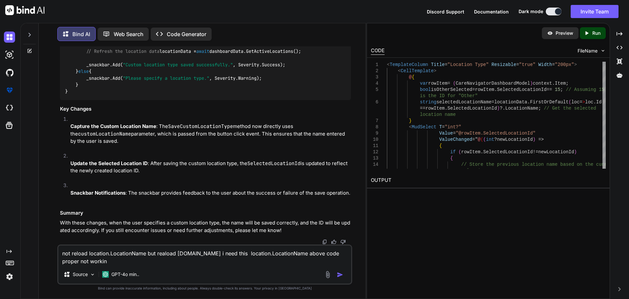
type textarea "not reload location.LocationName but reaload [DOMAIN_NAME] i need this location…"
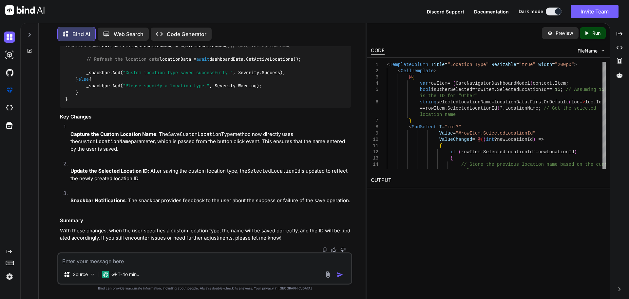
scroll to position [18199, 0]
click at [183, 103] on code "private async Task SaveCustomLocationType ( CareNavigatorDashboardModel rowItem…" at bounding box center [205, 48] width 281 height 107
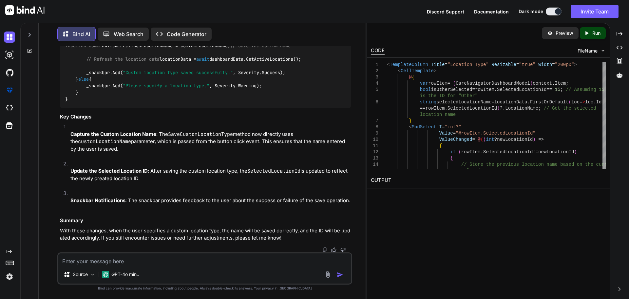
scroll to position [17714, 0]
click at [125, 260] on textarea at bounding box center [204, 259] width 293 height 12
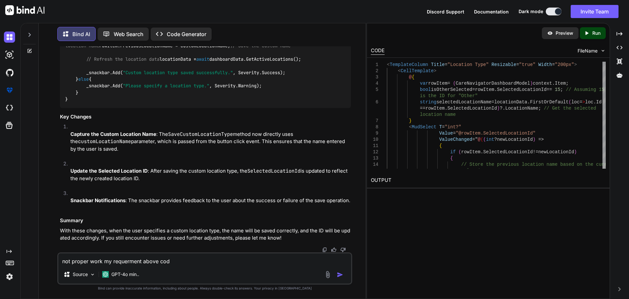
type textarea "not proper work my requerment above code"
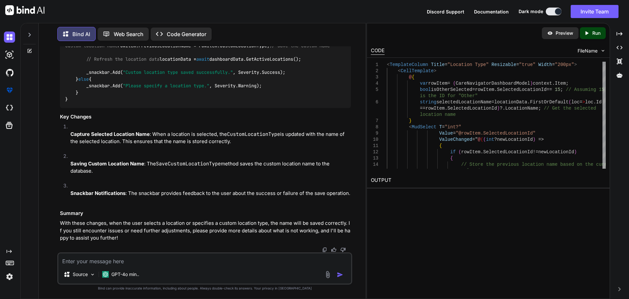
scroll to position [19113, 0]
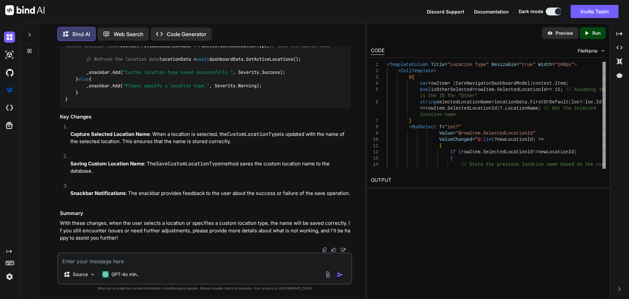
scroll to position [18523, 0]
click at [124, 260] on textarea at bounding box center [204, 259] width 293 height 12
paste textarea "rowItem.CustomLocationType"
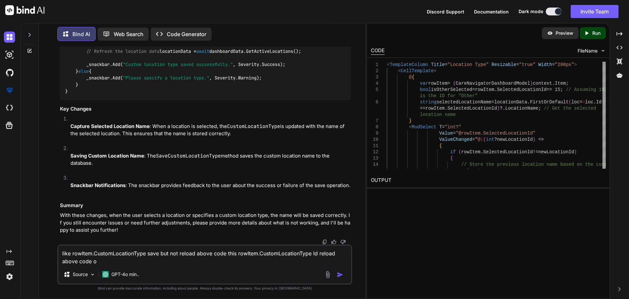
type textarea "like rowItem.CustomLocationType save but not reload above code this rowItem.Cus…"
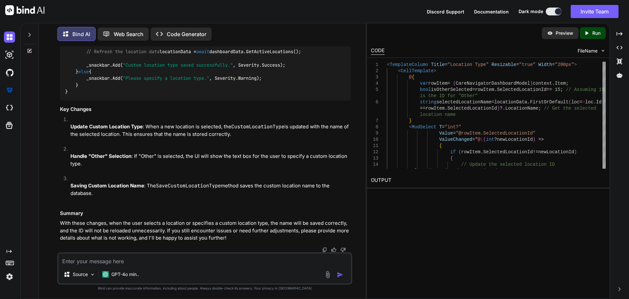
scroll to position [19426, 0]
click at [222, 258] on textarea at bounding box center [204, 259] width 293 height 12
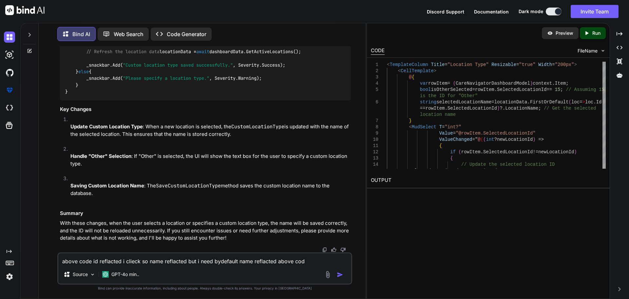
type textarea "above code id reflacted i clieck so name reflacted but i need bydefault name re…"
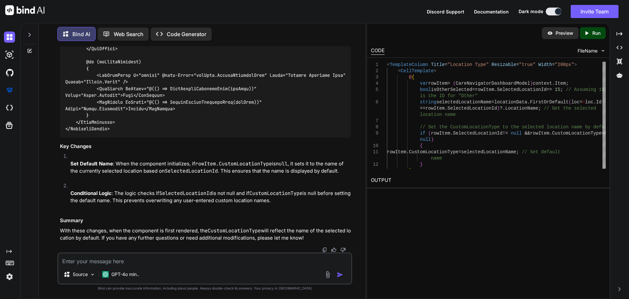
scroll to position [20517, 0]
click at [183, 261] on textarea at bounding box center [204, 259] width 293 height 12
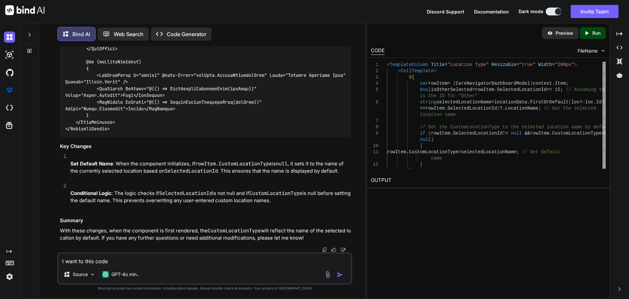
paste textarea "<TemplateColumn Title="Location Type" Resizable="true" Width="200px"> <CellTemp…"
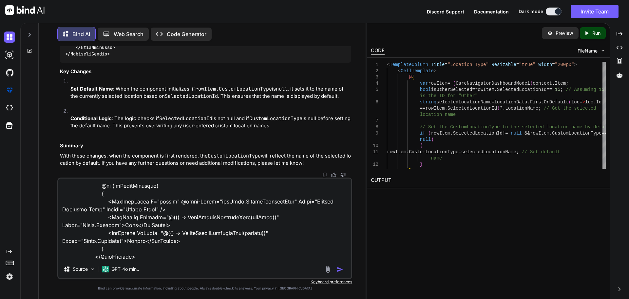
paste textarea "private async Task SaveCustomLocationType(CareNavigatorDashboardModel rowItem) …"
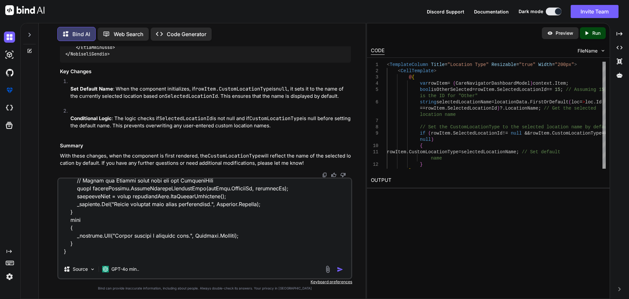
scroll to position [513, 0]
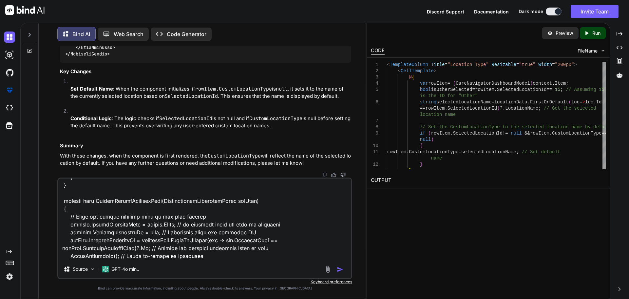
click at [129, 190] on textarea at bounding box center [204, 218] width 293 height 81
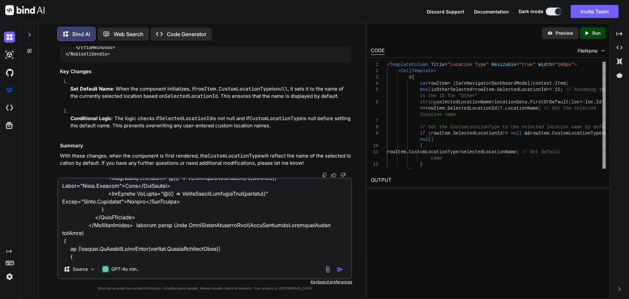
scroll to position [349, 0]
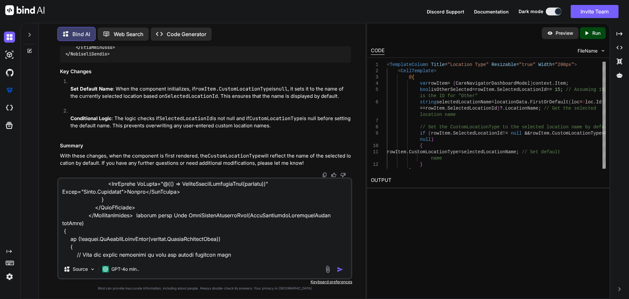
click at [209, 206] on textarea at bounding box center [204, 218] width 293 height 81
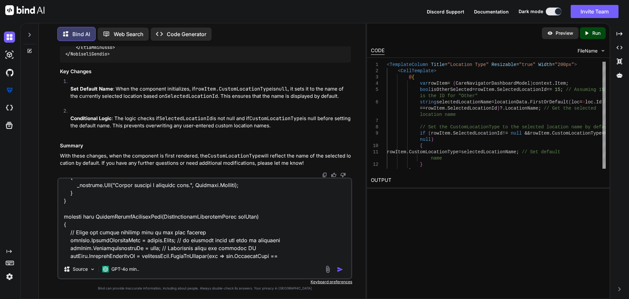
scroll to position [513, 0]
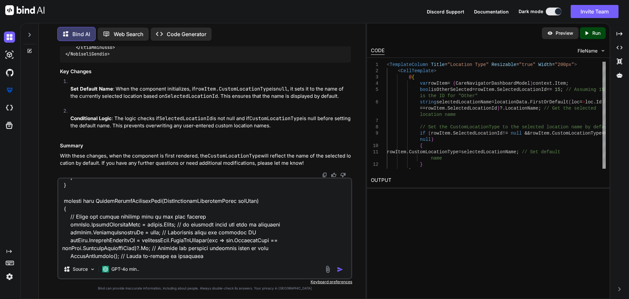
click at [200, 256] on textarea at bounding box center [204, 218] width 293 height 81
paste textarea "SaveCustomLocationType"
type textarea "I want to this code <TemplateColumn Title="Location Type" Resizable="true" Widt…"
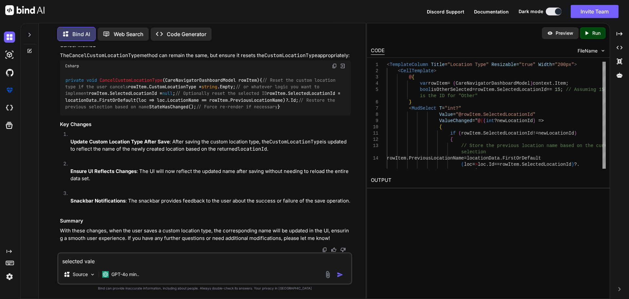
scroll to position [21134, 0]
type textarea "selected vale"
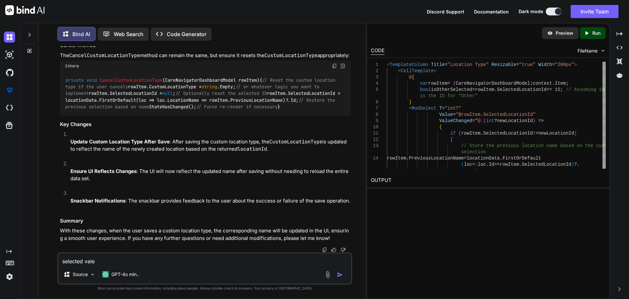
scroll to position [21855, 0]
click at [334, 68] on img at bounding box center [334, 65] width 5 height 5
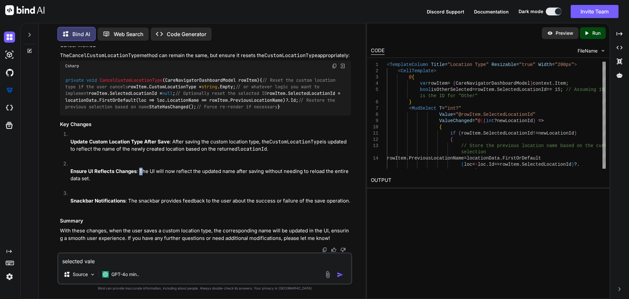
drag, startPoint x: 140, startPoint y: 170, endPoint x: 144, endPoint y: 174, distance: 5.6
click at [144, 174] on p "Ensure UI Reflects Changes : The UI will now reflect the updated name after sav…" at bounding box center [210, 174] width 281 height 15
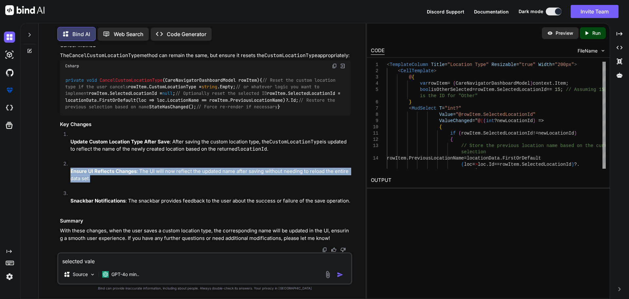
drag, startPoint x: 105, startPoint y: 178, endPoint x: 68, endPoint y: 171, distance: 37.3
click at [68, 171] on li "Ensure UI Reflects Changes : The UI will now reflect the updated name after sav…" at bounding box center [208, 174] width 286 height 29
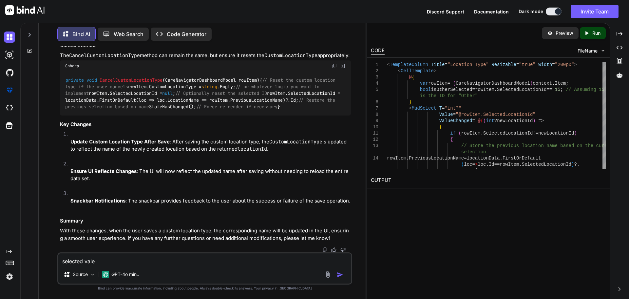
click at [115, 256] on textarea "selected vale" at bounding box center [204, 259] width 293 height 12
drag, startPoint x: 108, startPoint y: 260, endPoint x: 62, endPoint y: 260, distance: 46.2
click at [62, 260] on textarea "selected vale" at bounding box center [204, 259] width 293 height 12
paste textarea "Ensure UI Reflects Changes: The UI will now reflect the updated name after savi…"
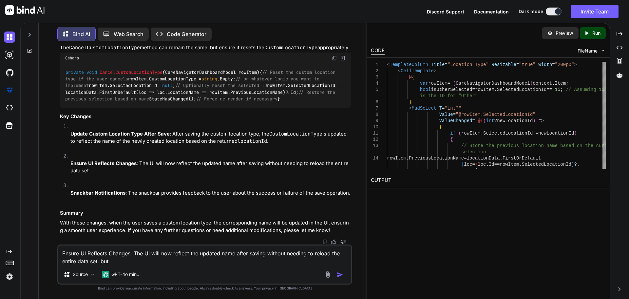
drag, startPoint x: 201, startPoint y: 254, endPoint x: 235, endPoint y: 252, distance: 34.1
click at [235, 252] on textarea "Ensure UI Reflects Changes: The UI will now reflect the updated name after savi…" at bounding box center [204, 255] width 293 height 20
click at [123, 262] on textarea "Ensure UI Reflects Changes: The UI will now reflect the updated name after savi…" at bounding box center [204, 255] width 293 height 20
paste textarea "updated name"
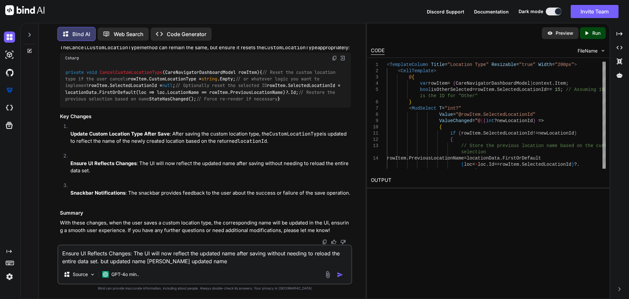
click at [206, 261] on textarea "Ensure UI Reflects Changes: The UI will now reflect the updated name after savi…" at bounding box center [204, 255] width 293 height 20
type textarea "Ensure UI Reflects Changes: The UI will now reflect the updated name after savi…"
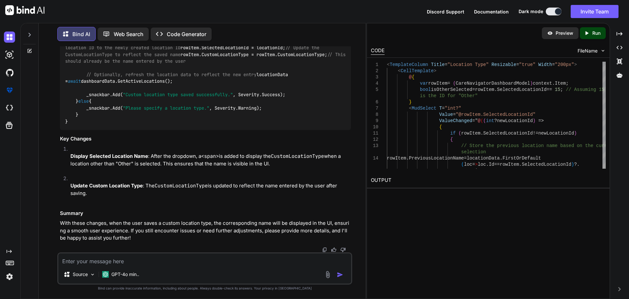
scroll to position [22211, 0]
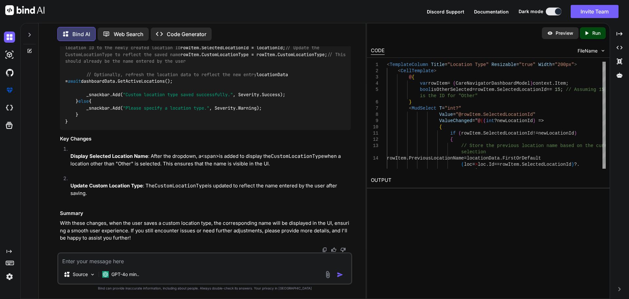
click at [145, 258] on textarea at bounding box center [204, 259] width 293 height 12
paste textarea "@if (isOtherSelected) { <MudTextField T="string" @bind-Value="rowItem.CustomLoc…"
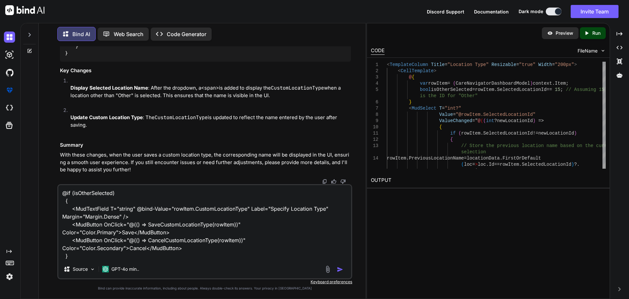
drag, startPoint x: 273, startPoint y: 208, endPoint x: 326, endPoint y: 209, distance: 53.1
click at [326, 209] on textarea "@if (isOtherSelected) { <MudTextField T="string" @bind-Value="rowItem.CustomLoc…" at bounding box center [204, 222] width 293 height 75
click at [192, 255] on textarea "@if (isOtherSelected) { <MudTextField T="string" @bind-Value="rowItem.CustomLoc…" at bounding box center [204, 222] width 293 height 75
drag, startPoint x: 146, startPoint y: 248, endPoint x: 129, endPoint y: 247, distance: 16.4
click at [129, 247] on textarea "@if (isOtherSelected) { <MudTextField T="string" @bind-Value="rowItem.CustomLoc…" at bounding box center [204, 222] width 293 height 75
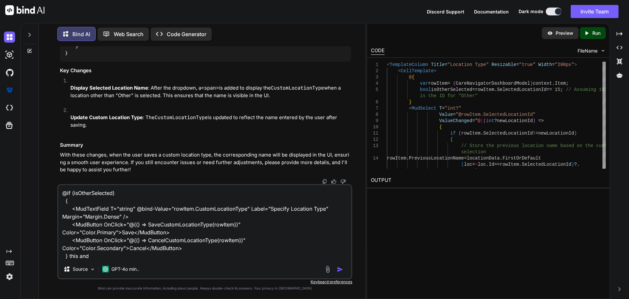
click at [109, 255] on textarea "@if (isOtherSelected) { <MudTextField T="string" @bind-Value="rowItem.CustomLoc…" at bounding box center [204, 222] width 293 height 75
paste textarea "Cancel"
drag, startPoint x: 135, startPoint y: 232, endPoint x: 123, endPoint y: 230, distance: 12.2
click at [123, 230] on textarea "@if (isOtherSelected) { <MudTextField T="string" @bind-Value="rowItem.CustomLoc…" at bounding box center [204, 222] width 293 height 75
click at [112, 254] on textarea "@if (isOtherSelected) { <MudTextField T="string" @bind-Value="rowItem.CustomLoc…" at bounding box center [204, 222] width 293 height 75
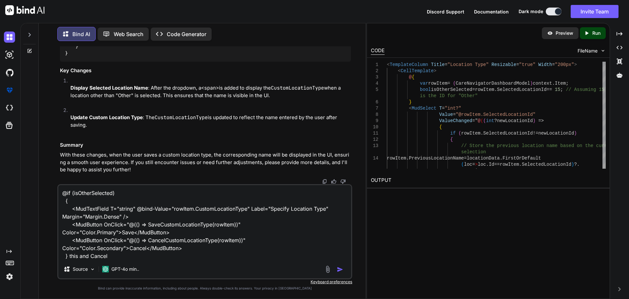
paste textarea "Save"
drag, startPoint x: 272, startPoint y: 210, endPoint x: 325, endPoint y: 208, distance: 53.8
click at [325, 208] on textarea "@if (isOtherSelected) { <MudTextField T="string" @bind-Value="rowItem.CustomLoc…" at bounding box center [204, 222] width 293 height 75
click at [79, 255] on textarea "@if (isOtherSelected) { <MudTextField T="string" @bind-Value="rowItem.CustomLoc…" at bounding box center [204, 222] width 293 height 75
paste textarea "Specify Location Type"
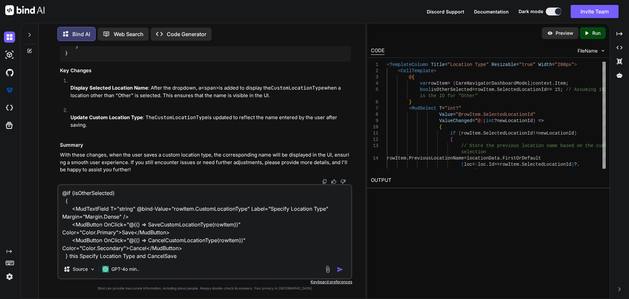
click at [164, 257] on textarea "@if (isOtherSelected) { <MudTextField T="string" @bind-Value="rowItem.CustomLoc…" at bounding box center [204, 222] width 293 height 75
click at [204, 256] on textarea "@if (isOtherSelected) { <MudTextField T="string" @bind-Value="rowItem.CustomLoc…" at bounding box center [204, 222] width 293 height 75
type textarea "@if (isOtherSelected) { <MudTextField T="string" @bind-Value="rowItem.CustomLoc…"
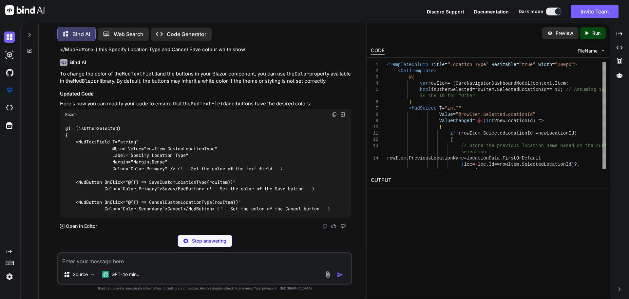
scroll to position [23095, 0]
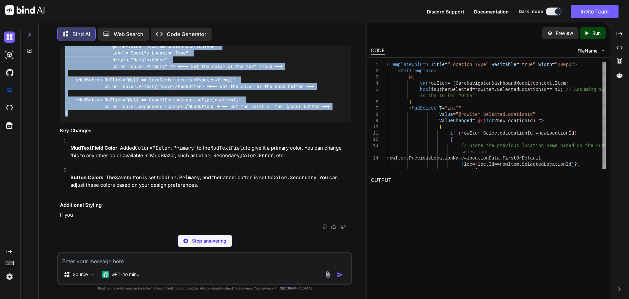
drag, startPoint x: 69, startPoint y: 216, endPoint x: 63, endPoint y: 123, distance: 93.3
click at [63, 122] on div "@if (isOtherSelected) { <MudTextField T="string" @bind-Value="rowItem.CustomLoc…" at bounding box center [205, 70] width 291 height 104
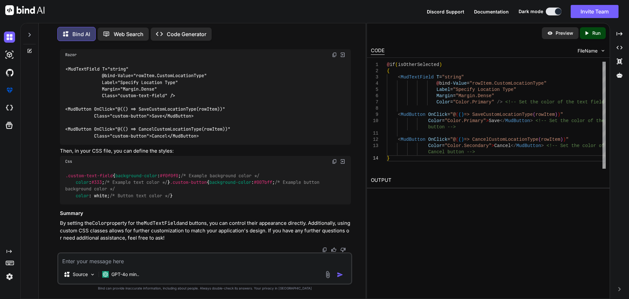
scroll to position [23343, 0]
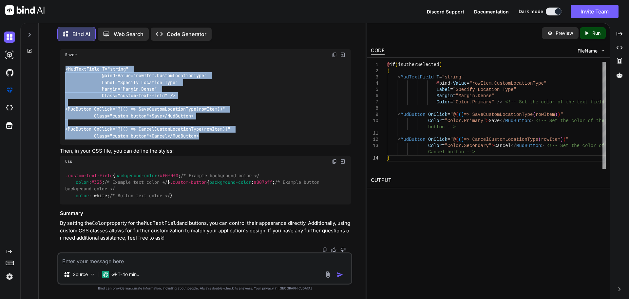
drag, startPoint x: 204, startPoint y: 169, endPoint x: 57, endPoint y: 101, distance: 161.8
click at [57, 101] on div "You Bind AI To implement the functionality you described, where selecting the "…" at bounding box center [204, 172] width 295 height 252
click at [333, 159] on img at bounding box center [334, 161] width 5 height 5
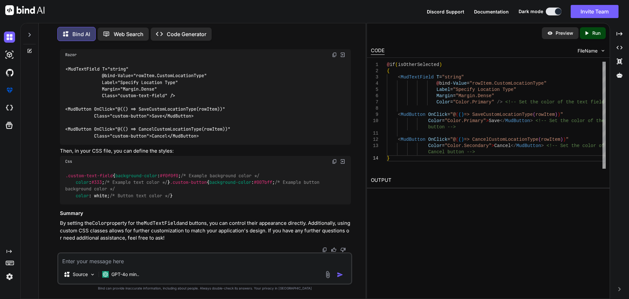
click at [92, 264] on textarea at bounding box center [204, 259] width 293 height 12
type textarea "buttion space"
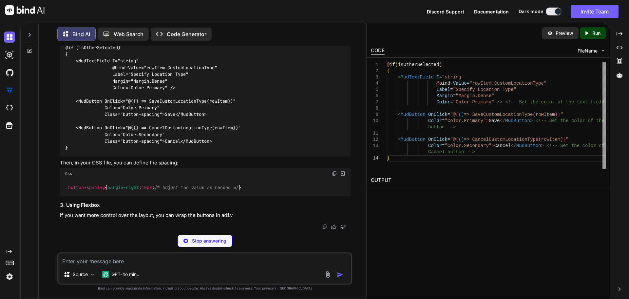
scroll to position [23871, 0]
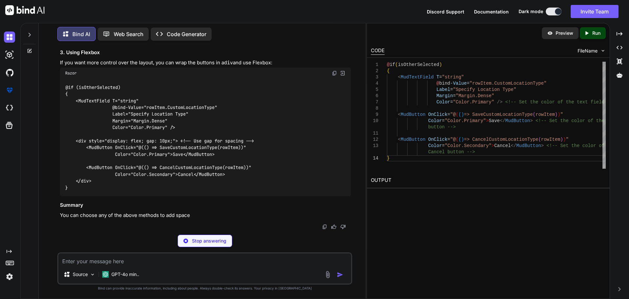
drag, startPoint x: 69, startPoint y: 187, endPoint x: 59, endPoint y: 172, distance: 17.5
click at [59, 172] on div "You Bind AI To implement the functionality you described, where selecting the "…" at bounding box center [206, 137] width 294 height 183
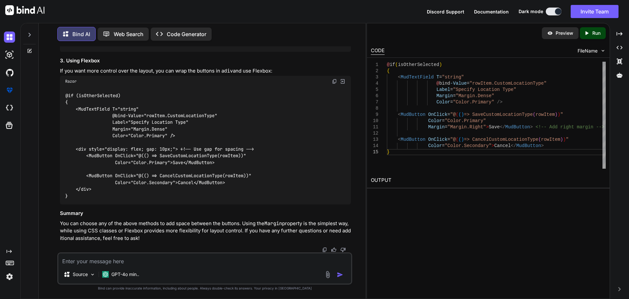
scroll to position [23982, 0]
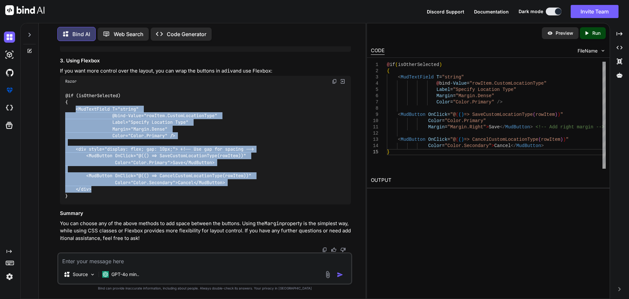
drag, startPoint x: 99, startPoint y: 223, endPoint x: 75, endPoint y: 140, distance: 85.8
click at [75, 140] on div "@if (isOtherSelected) { <MudTextField T="string" @bind-Value="rowItem.CustomLoc…" at bounding box center [205, 145] width 291 height 117
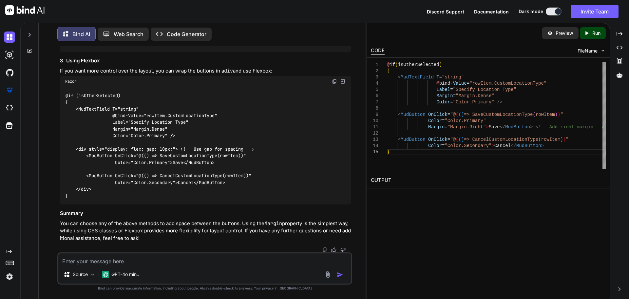
click at [179, 213] on h3 "Summary" at bounding box center [205, 213] width 291 height 8
click at [111, 260] on textarea at bounding box center [204, 259] width 293 height 12
paste textarea "<MudTextField T="string" @bind-Value="rowItem.CustomLocationType" Label="Specif…"
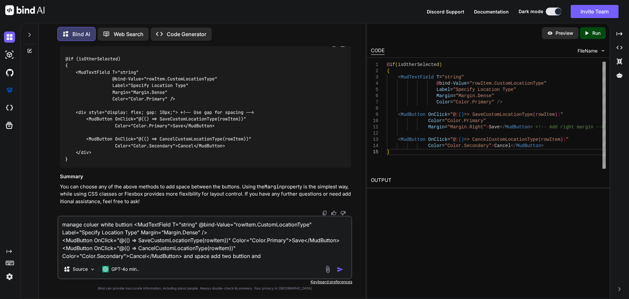
type textarea "manage coluer white buttion <MudTextField T="string" @bind-Value="rowItem.Custo…"
